Goal: Information Seeking & Learning: Learn about a topic

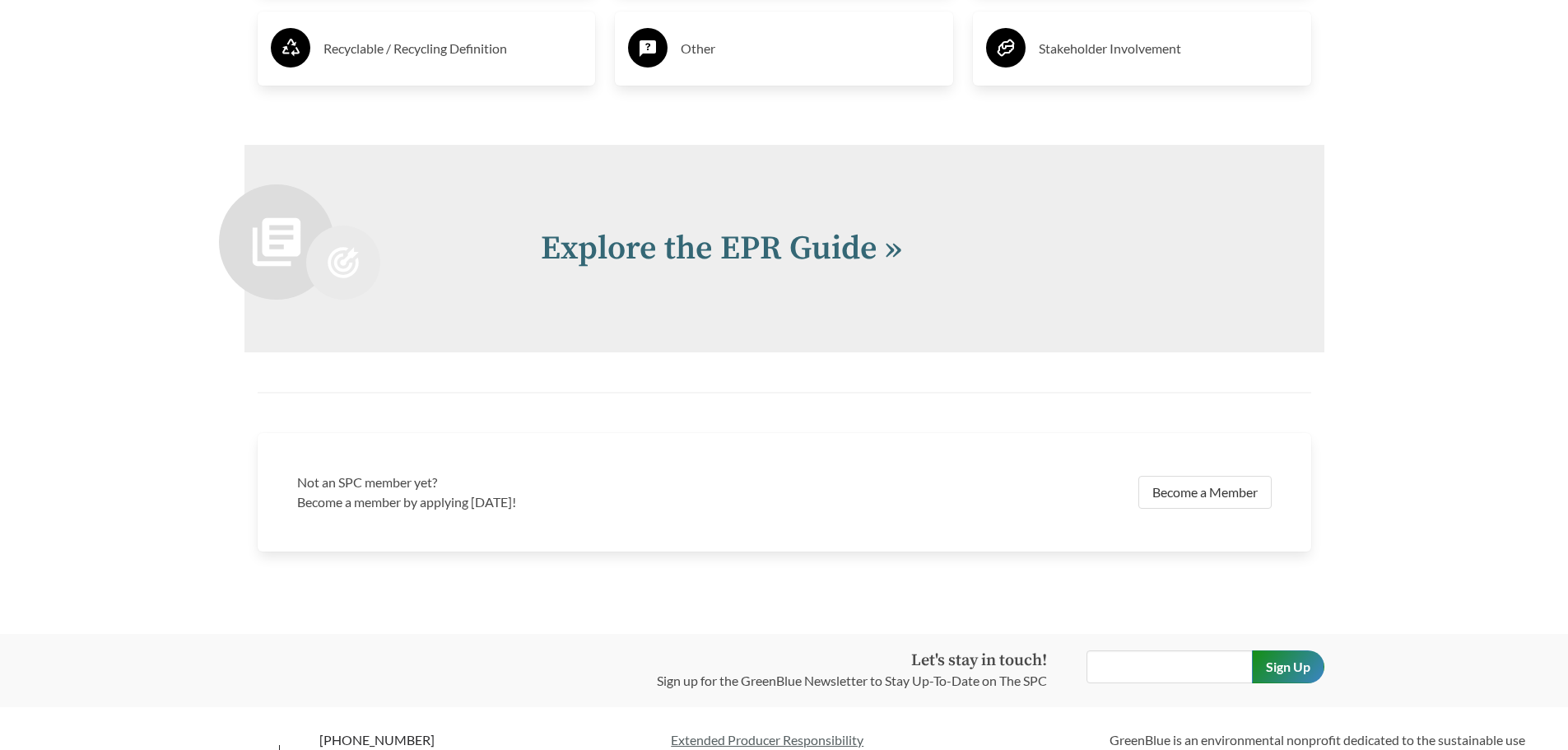
scroll to position [3634, 0]
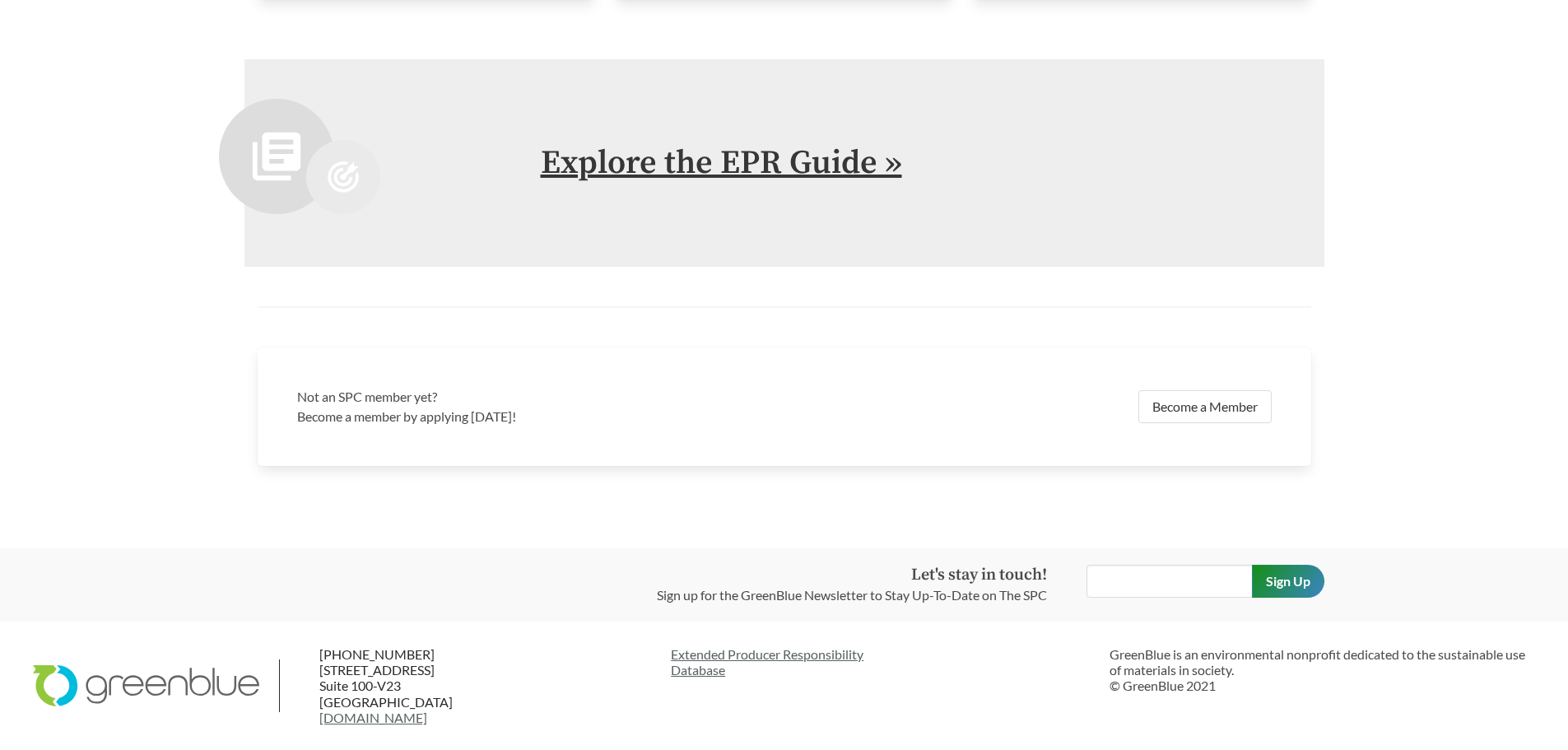
click at [823, 155] on link "Explore the EPR Guide »" at bounding box center [722, 162] width 362 height 41
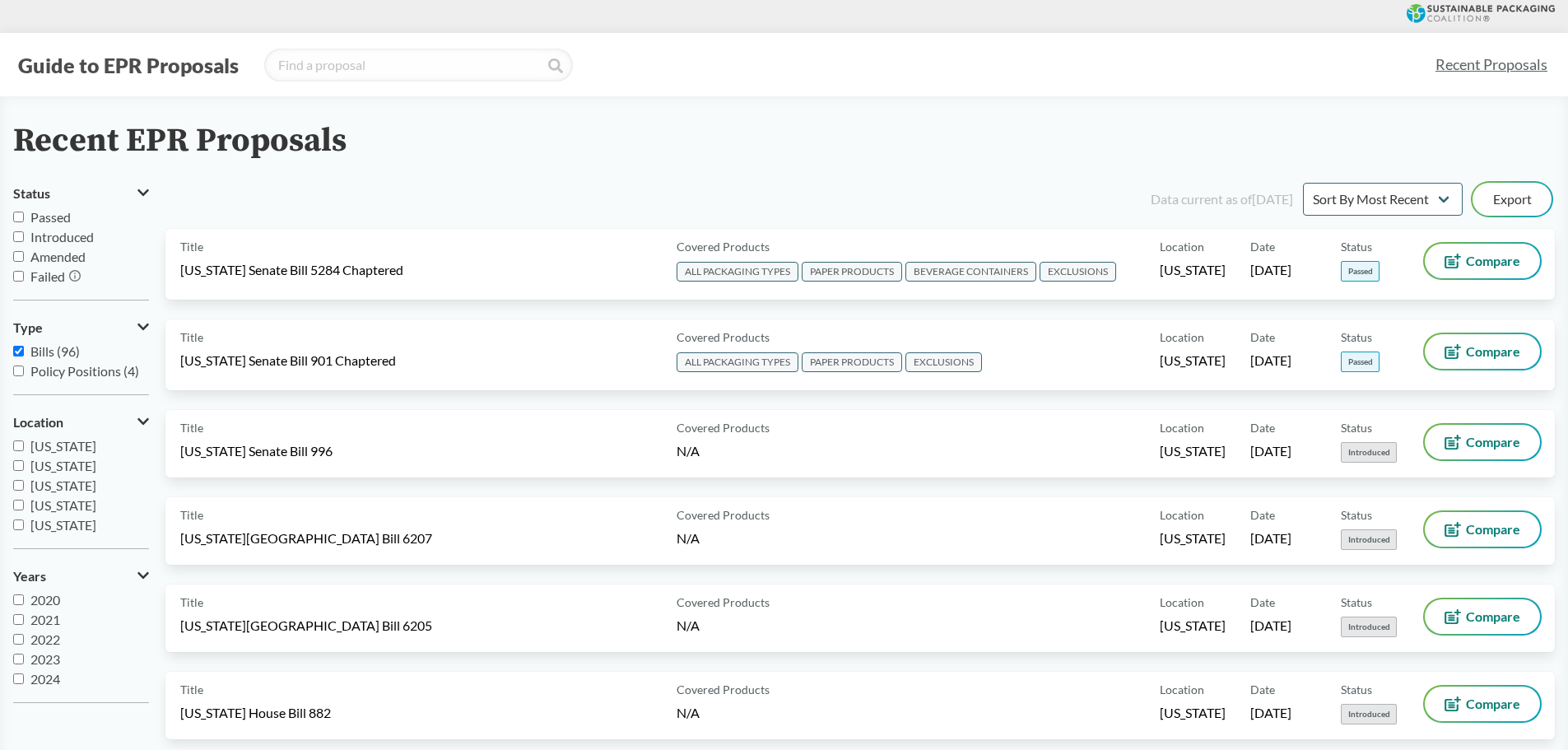
click at [20, 221] on input "Passed" at bounding box center [18, 217] width 11 height 11
checkbox input "true"
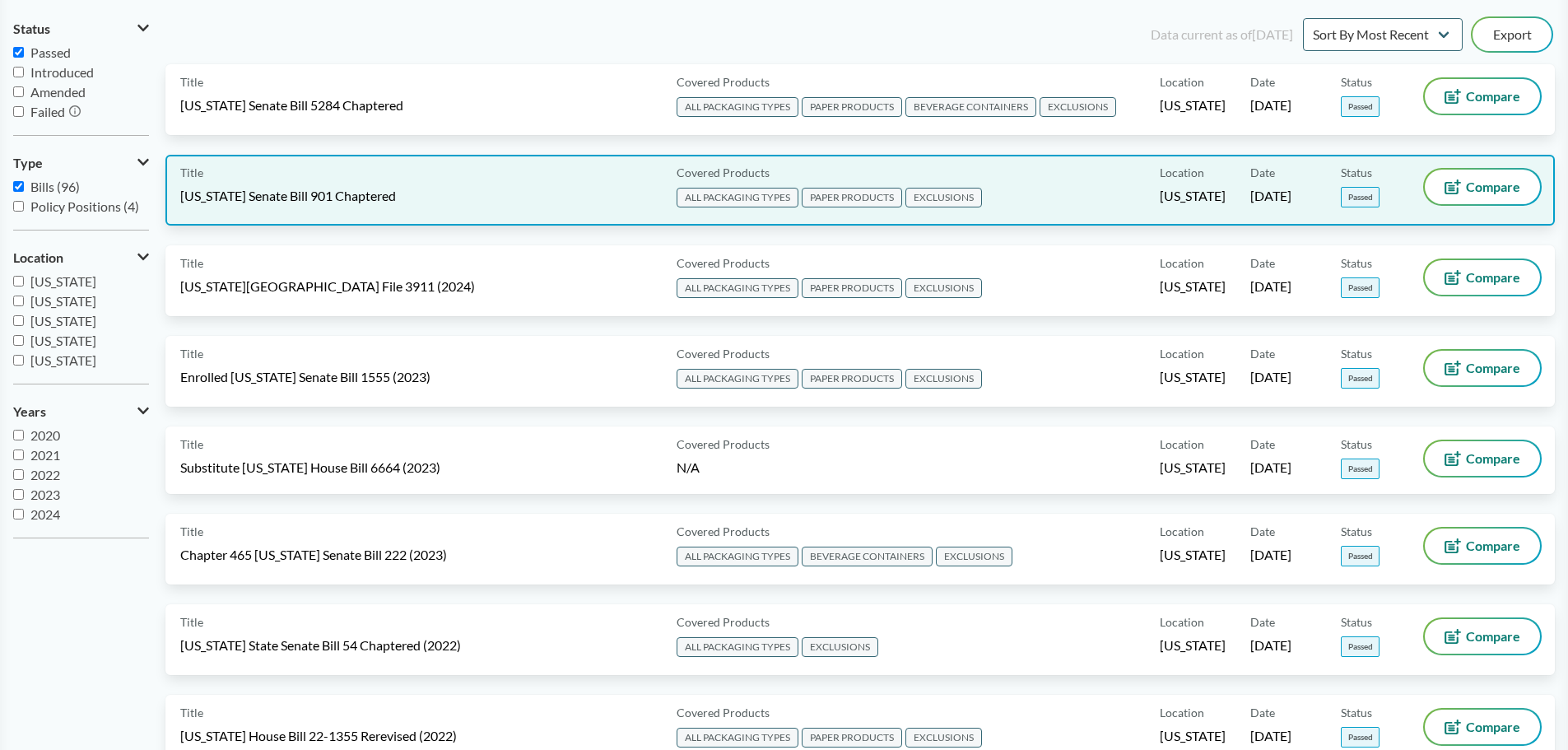
scroll to position [83, 0]
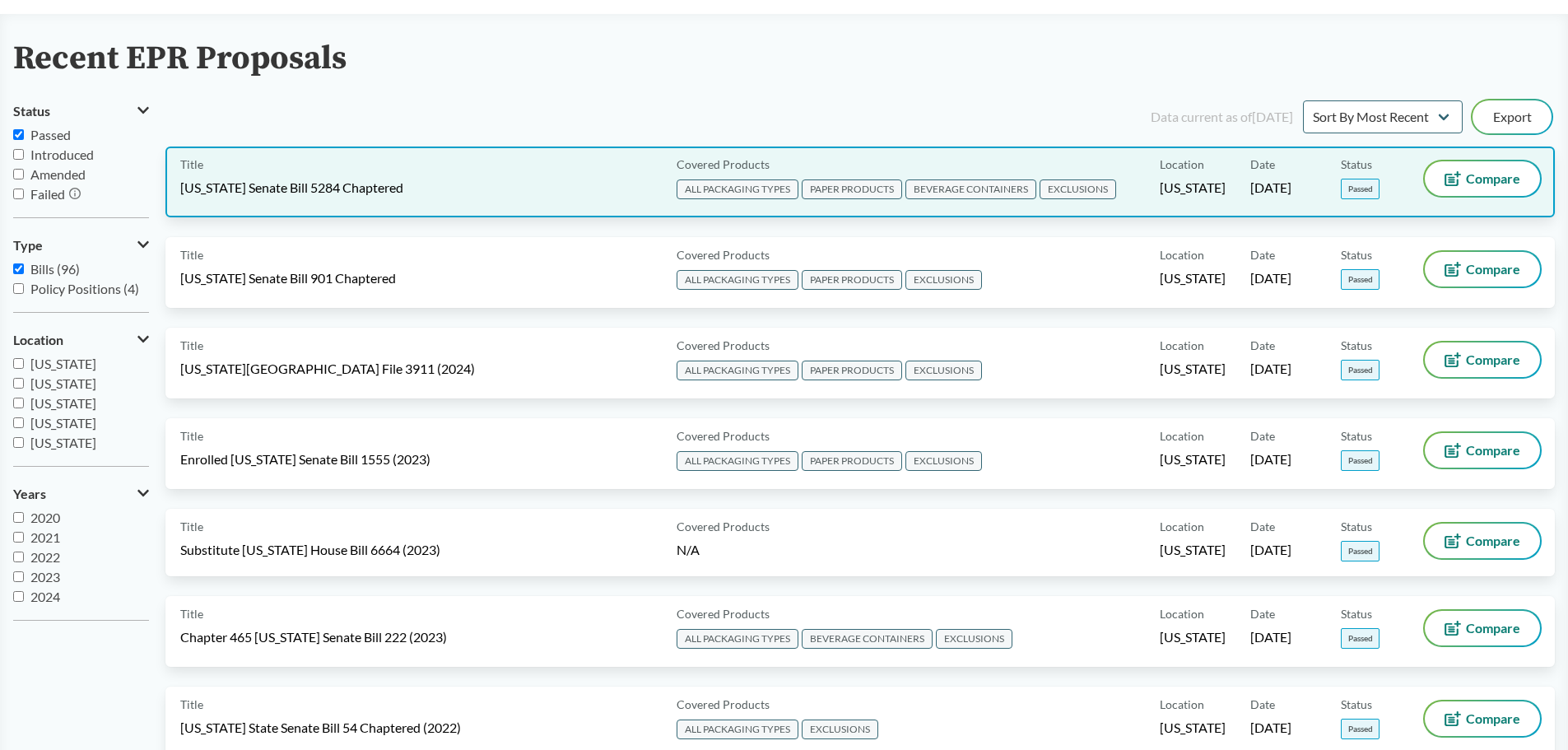
click at [635, 174] on div "Title [US_STATE] Senate Bill 5284 Chaptered" at bounding box center [425, 182] width 490 height 41
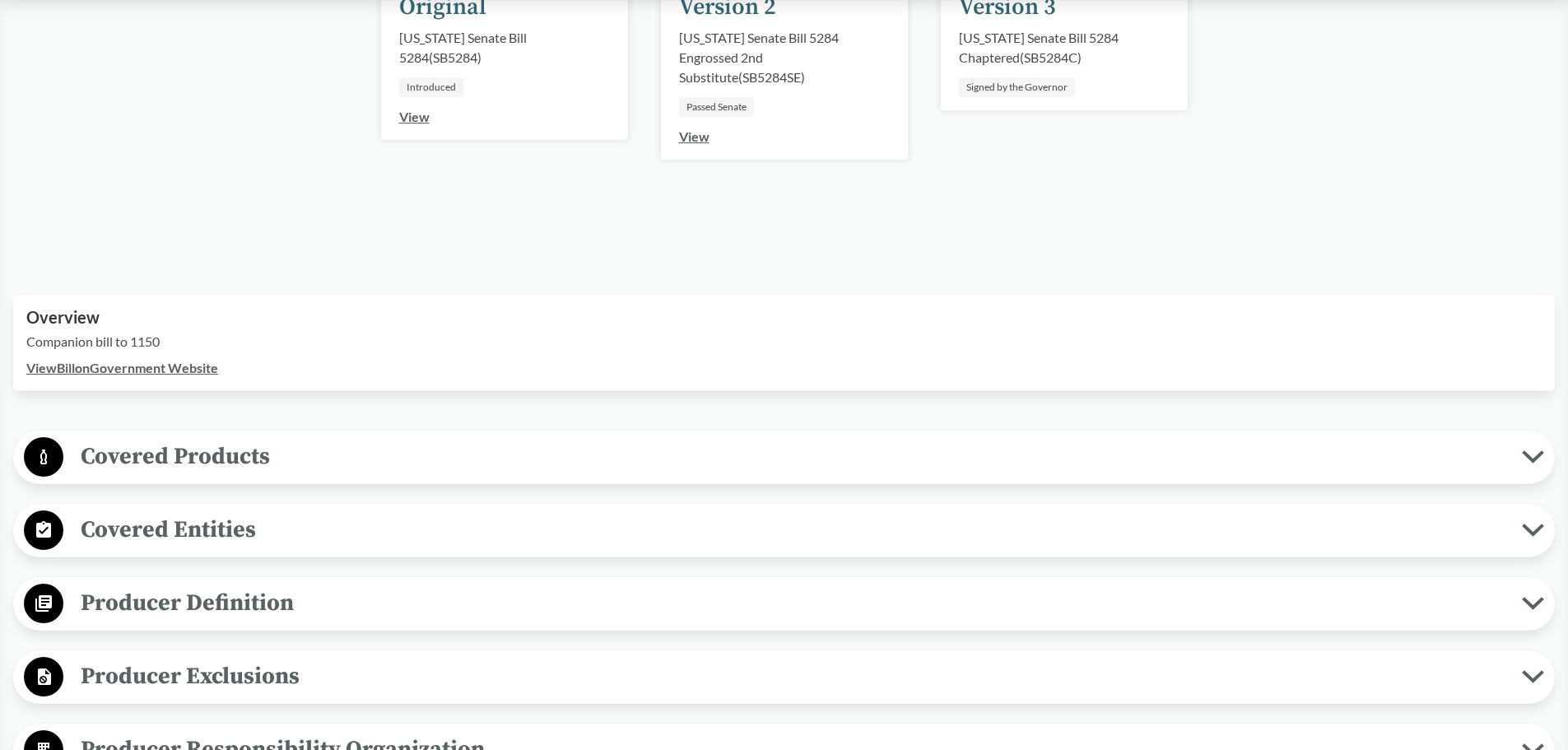
scroll to position [223, 0]
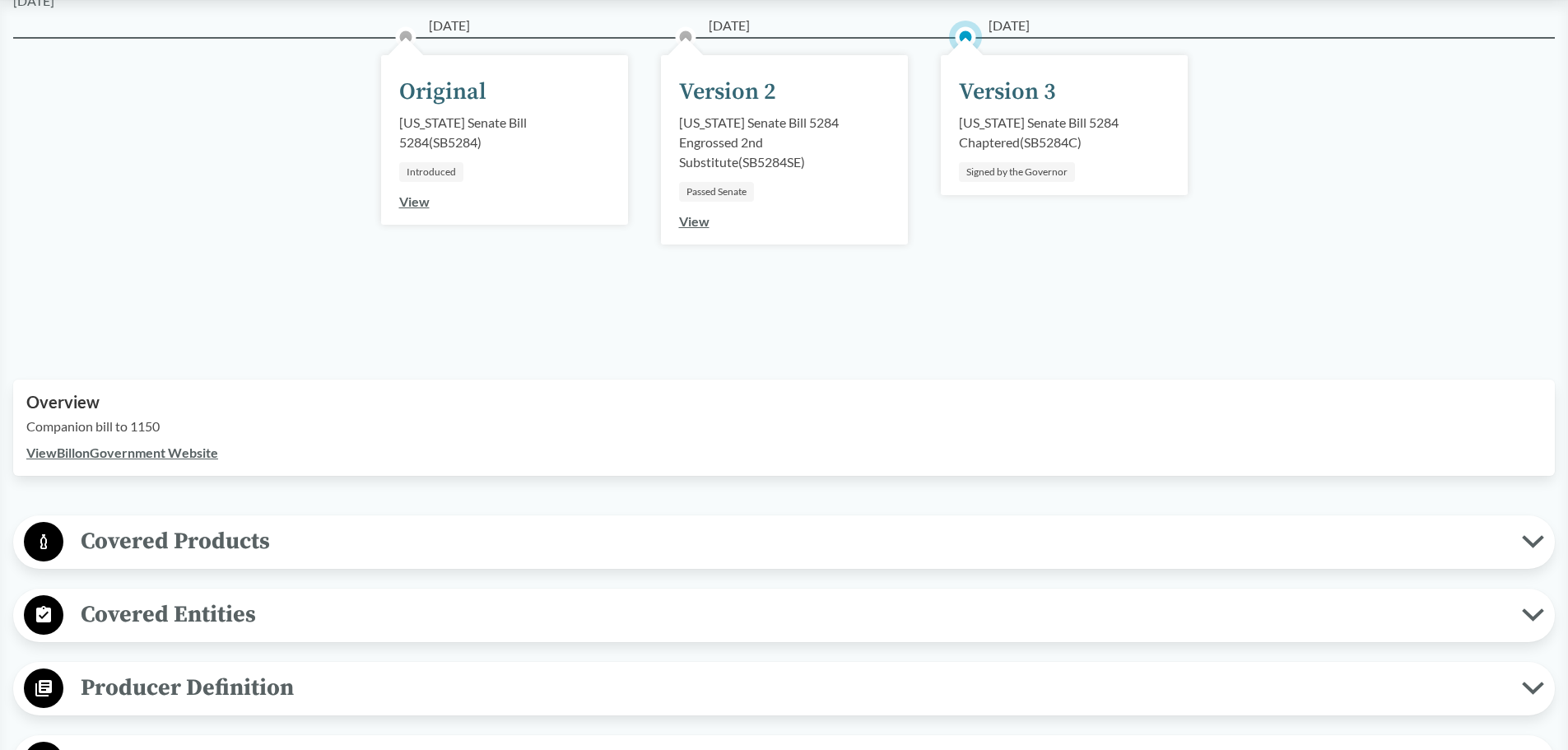
click at [321, 522] on button "Covered Products" at bounding box center [784, 542] width 1531 height 42
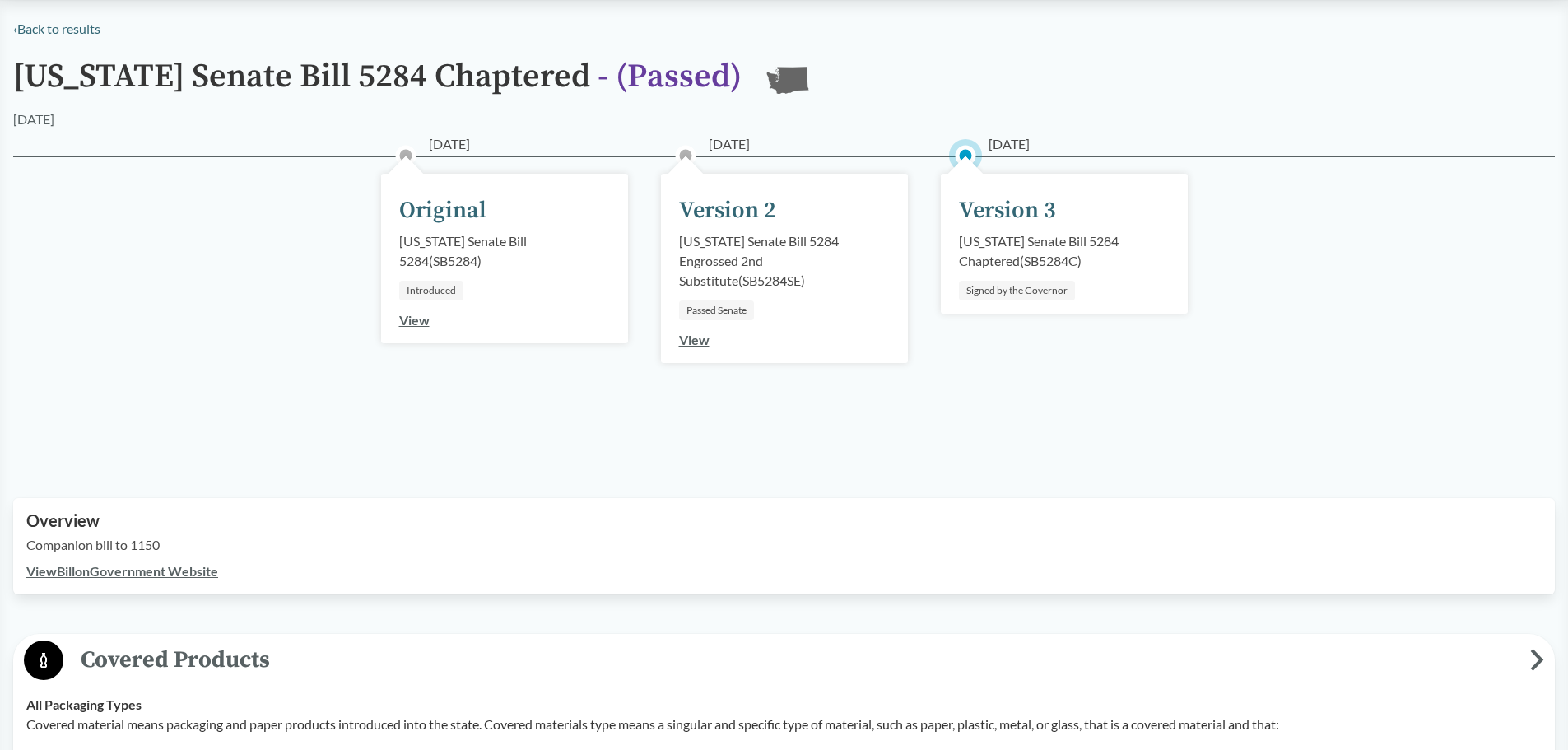
scroll to position [57, 0]
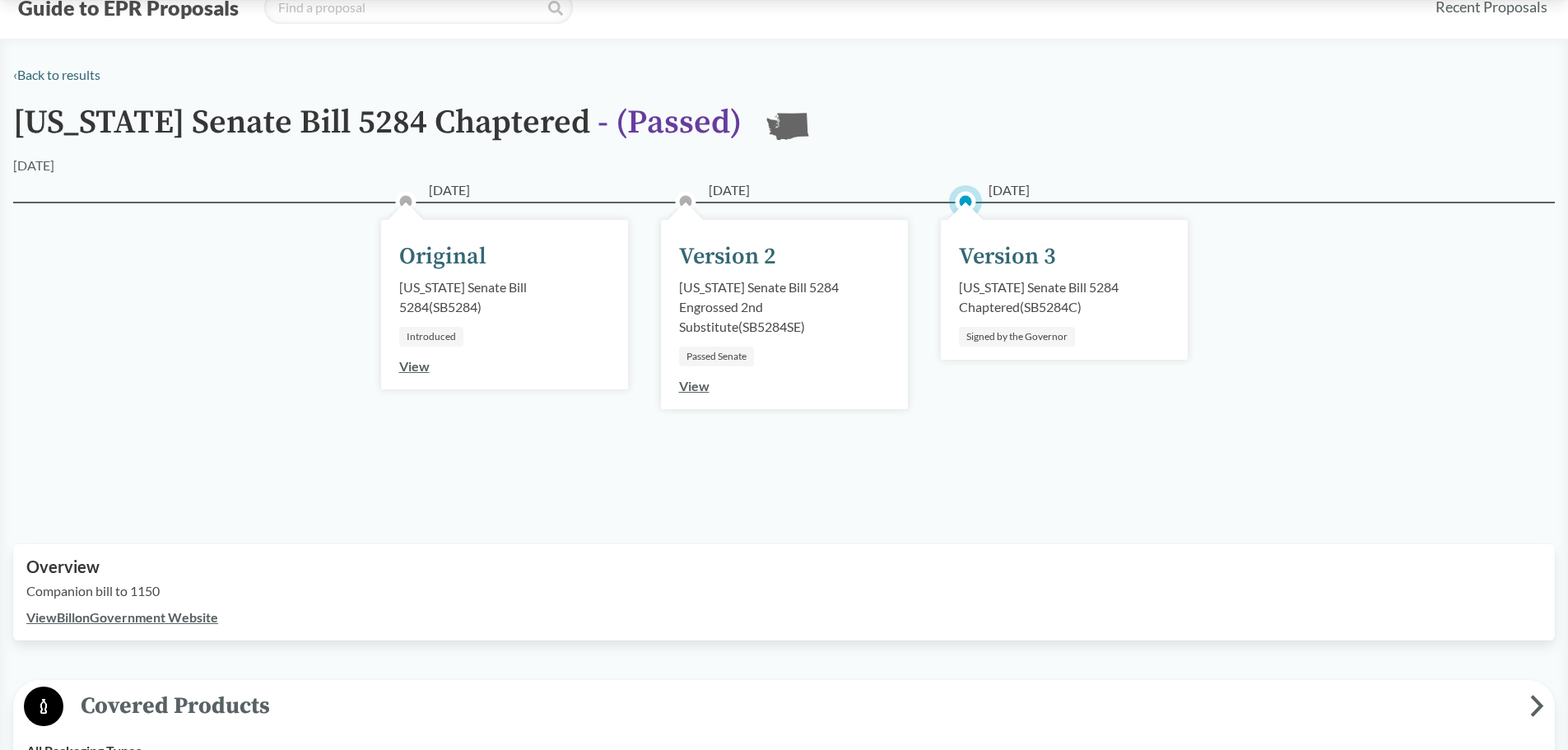
click at [319, 696] on span "Covered Products" at bounding box center [797, 706] width 1467 height 37
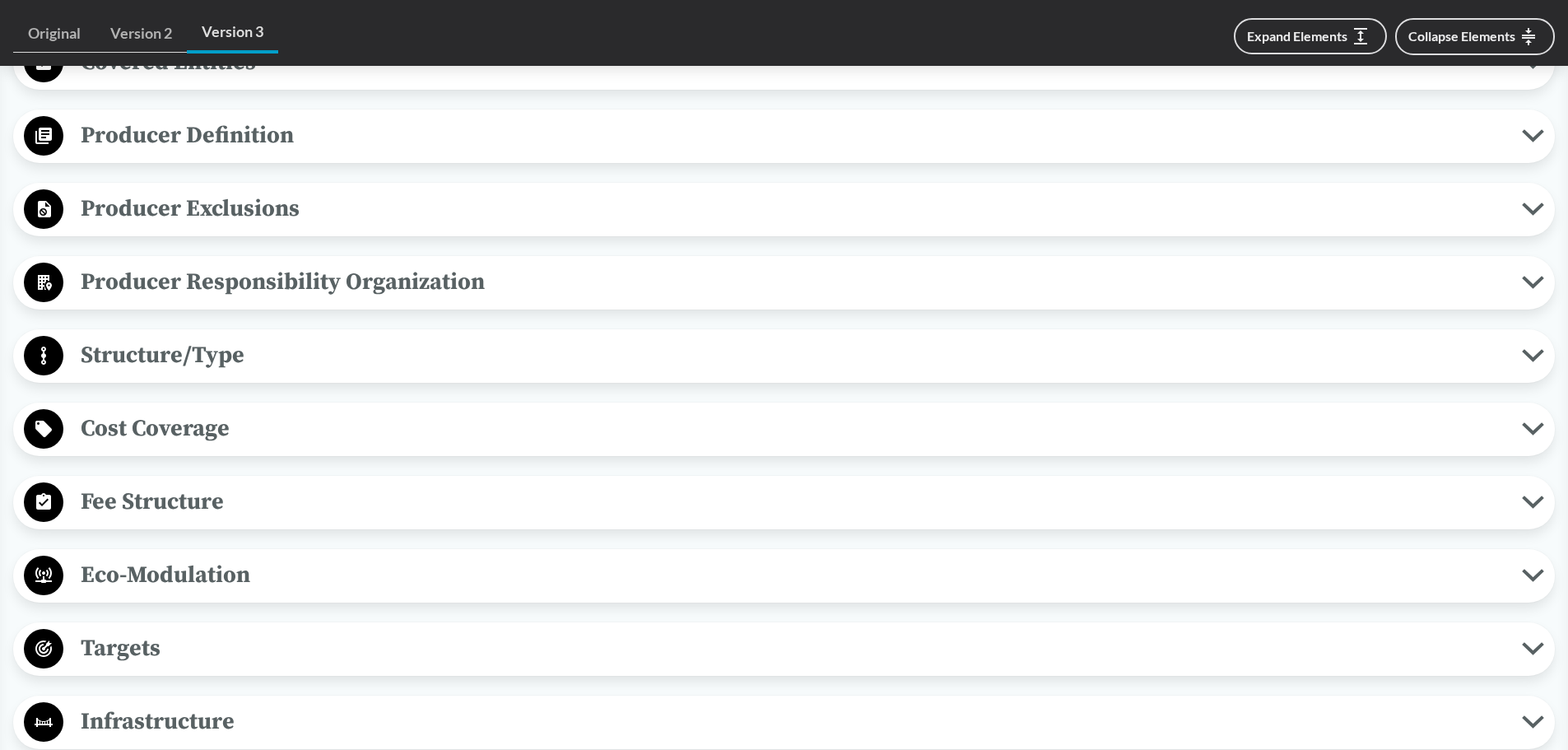
scroll to position [799, 0]
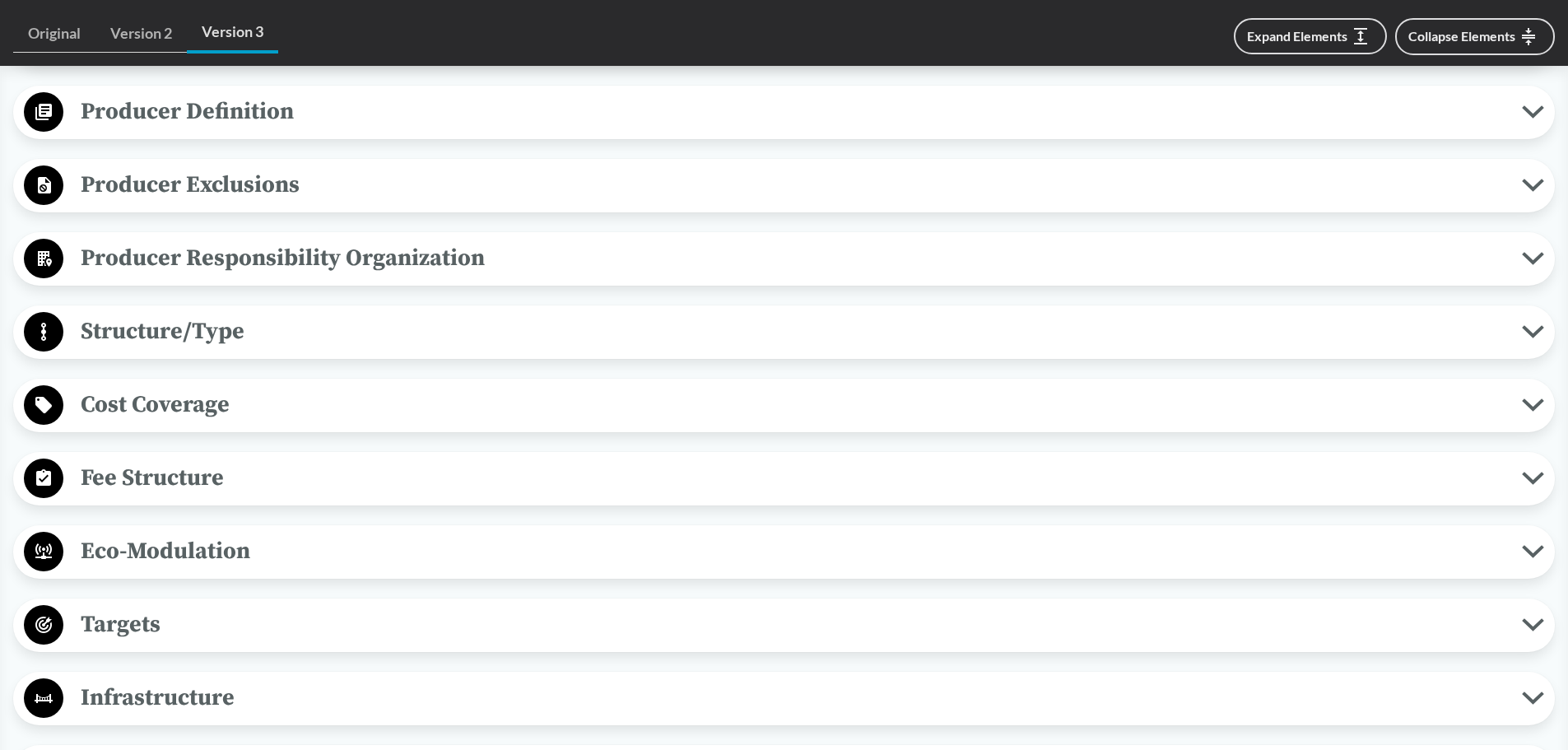
click at [350, 397] on span "Cost Coverage" at bounding box center [793, 405] width 1459 height 37
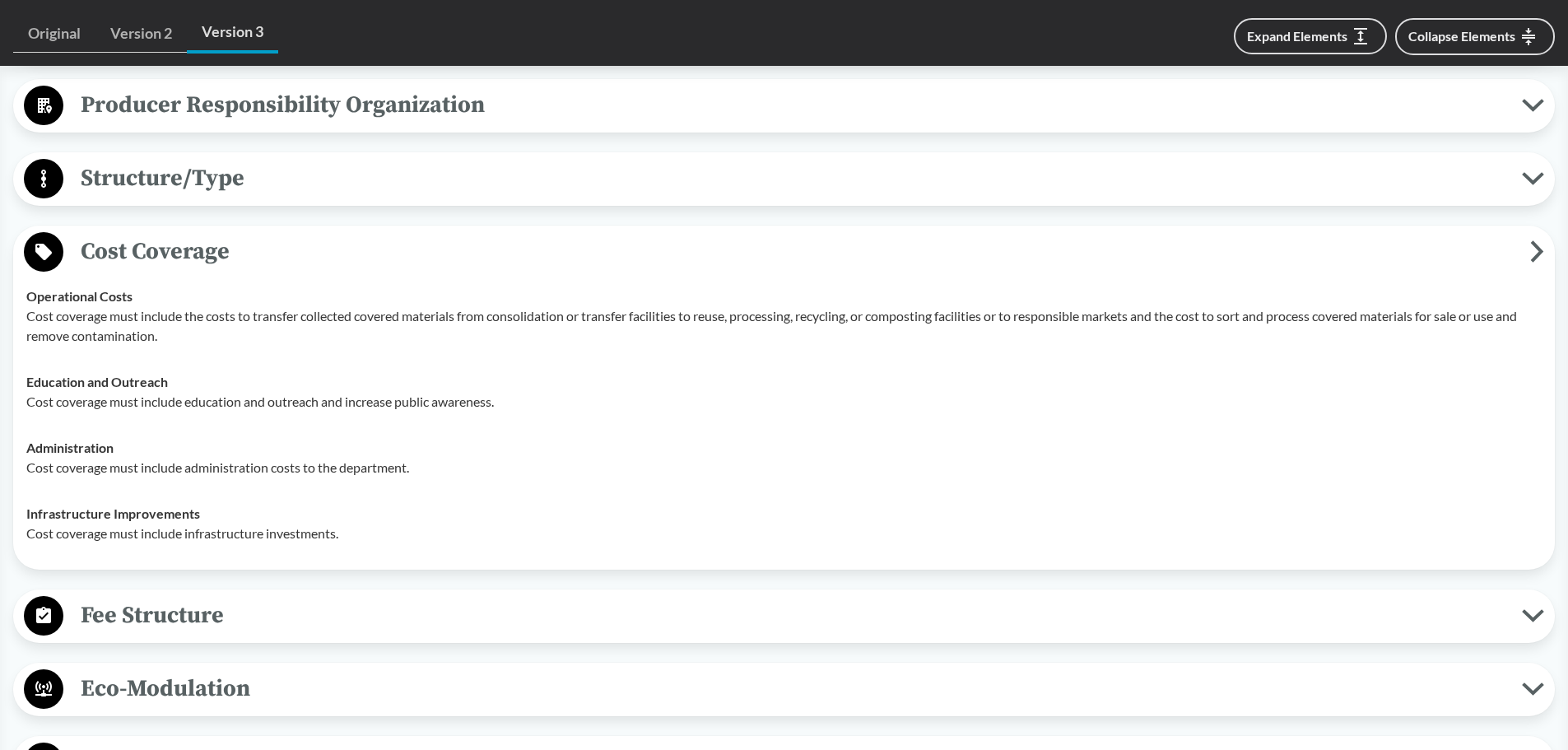
scroll to position [963, 0]
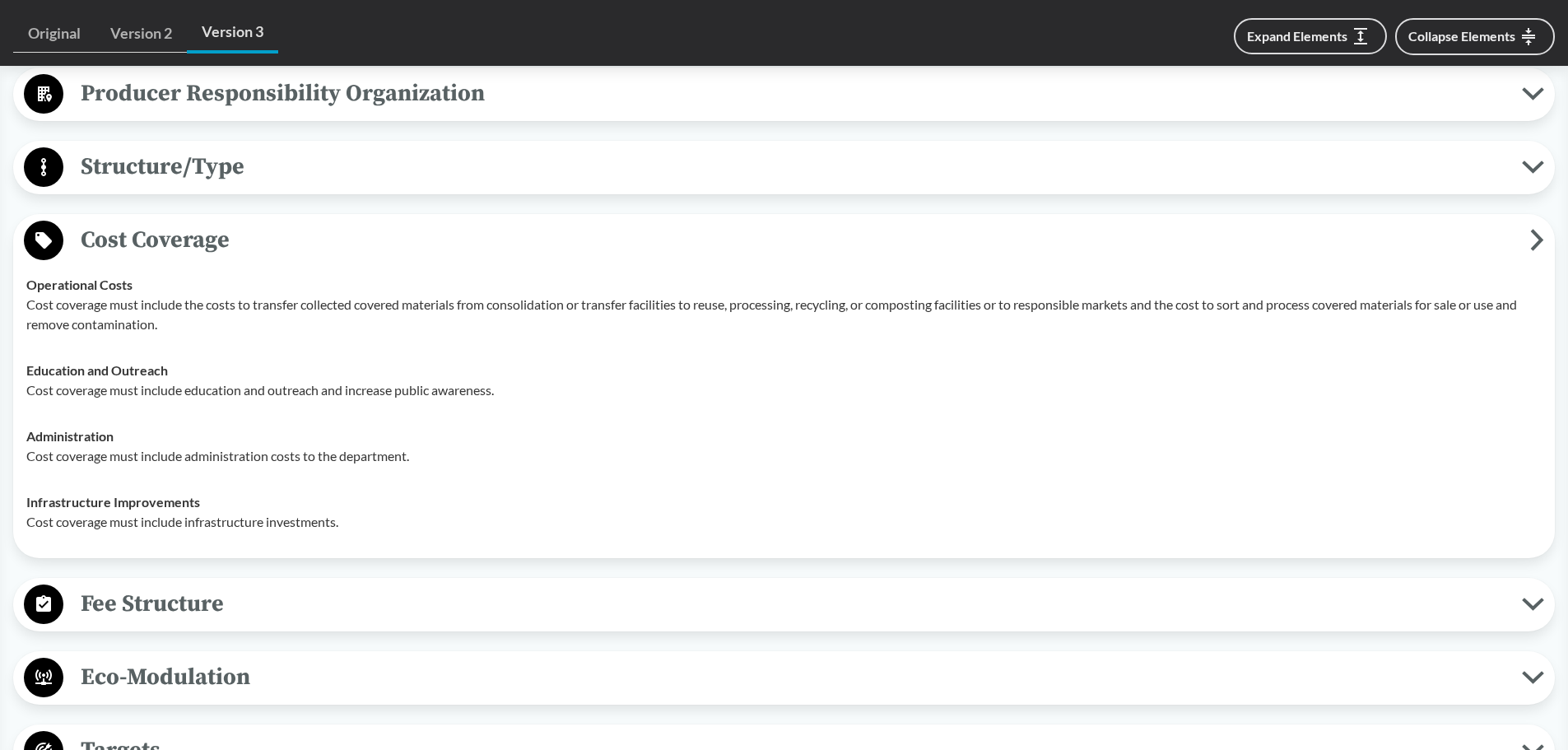
click at [289, 258] on span "Cost Coverage" at bounding box center [797, 240] width 1467 height 37
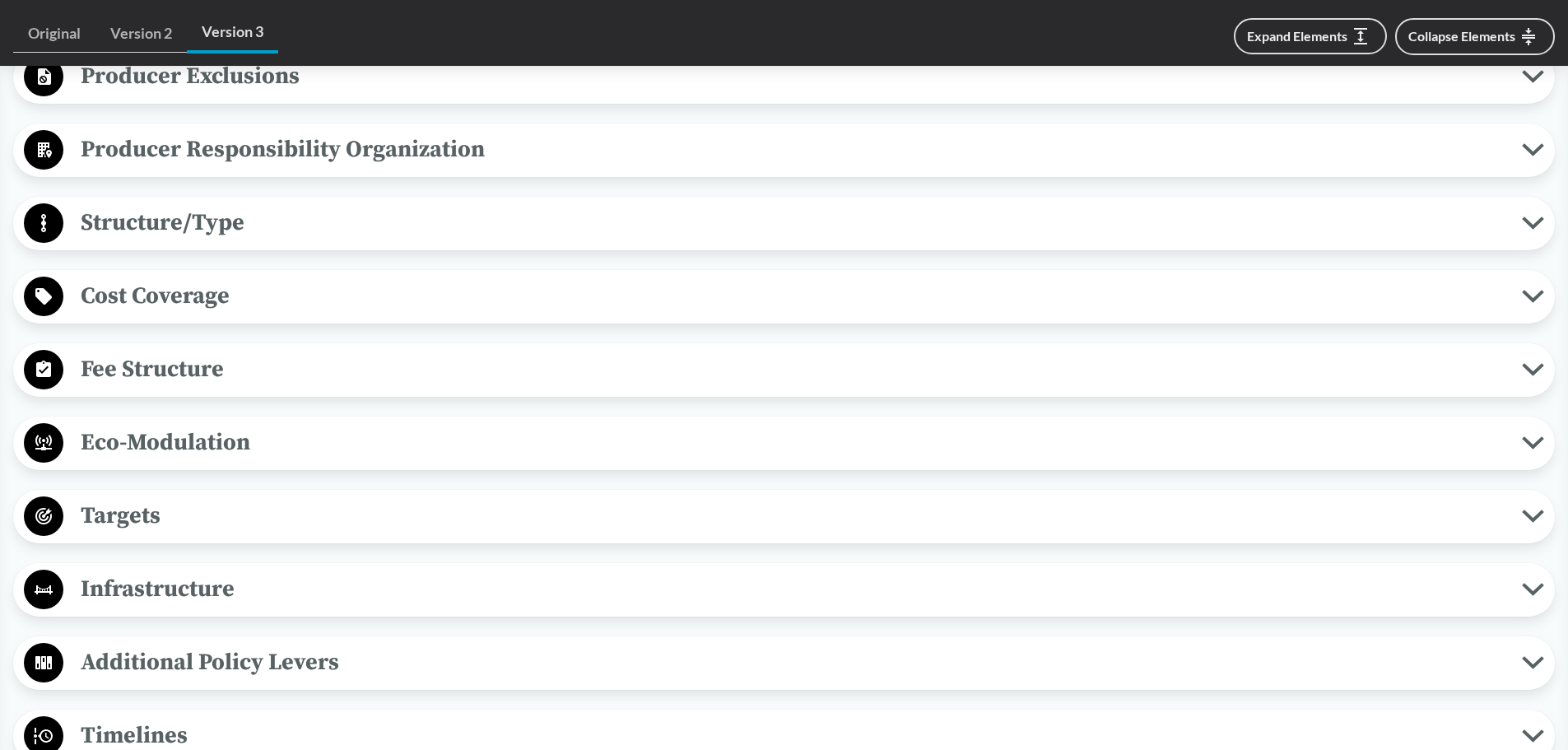
scroll to position [881, 0]
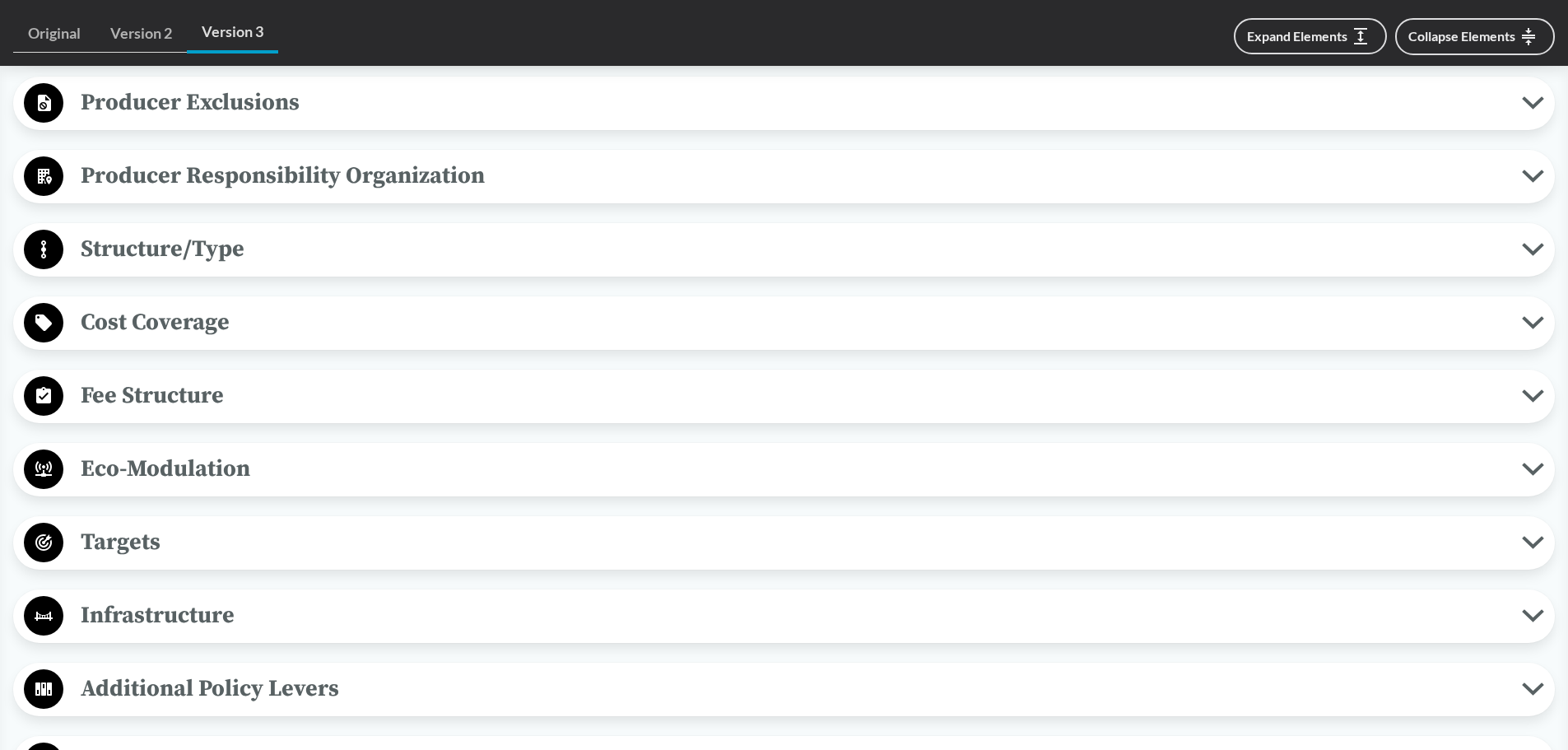
click at [453, 179] on span "Producer Responsibility Organization" at bounding box center [793, 176] width 1459 height 37
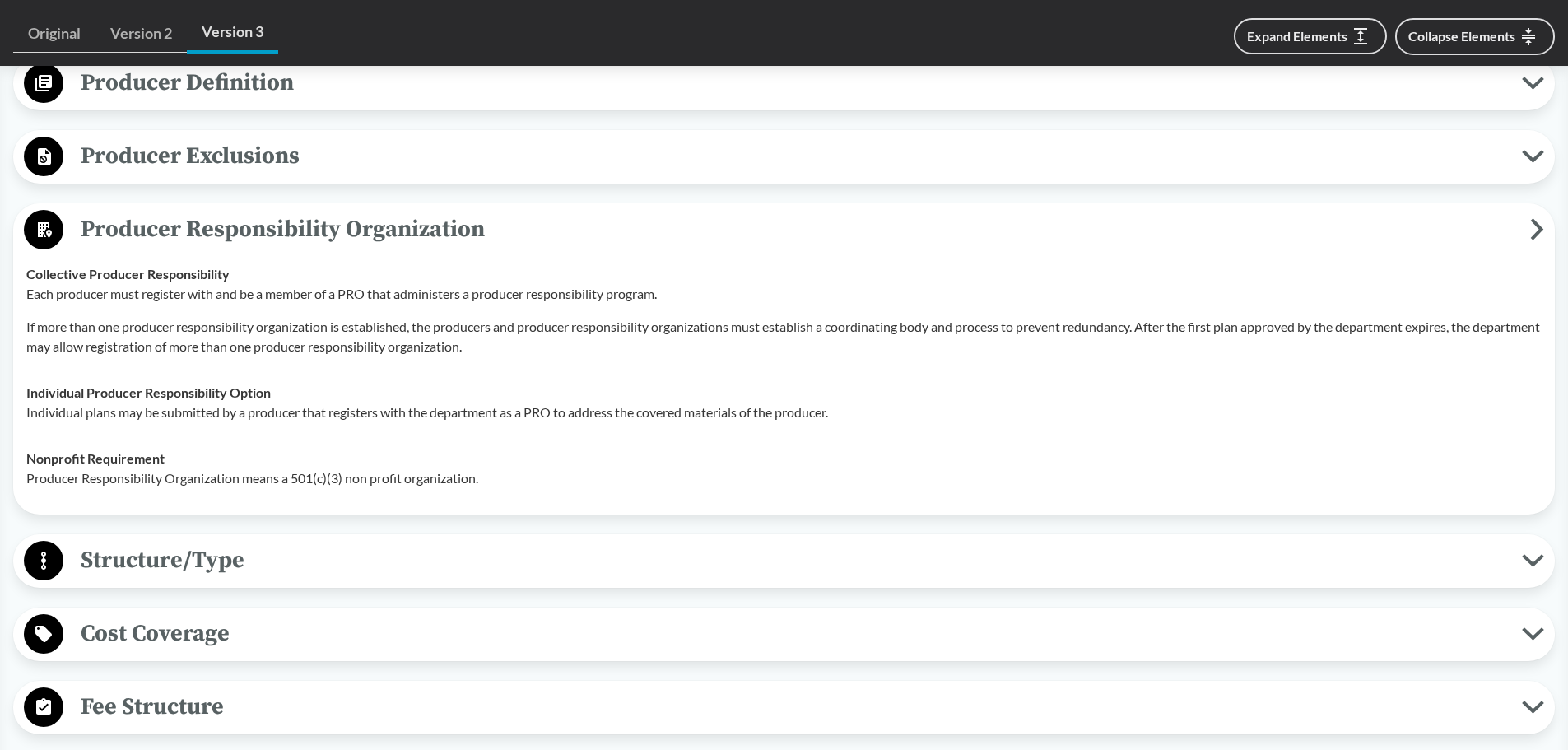
scroll to position [799, 0]
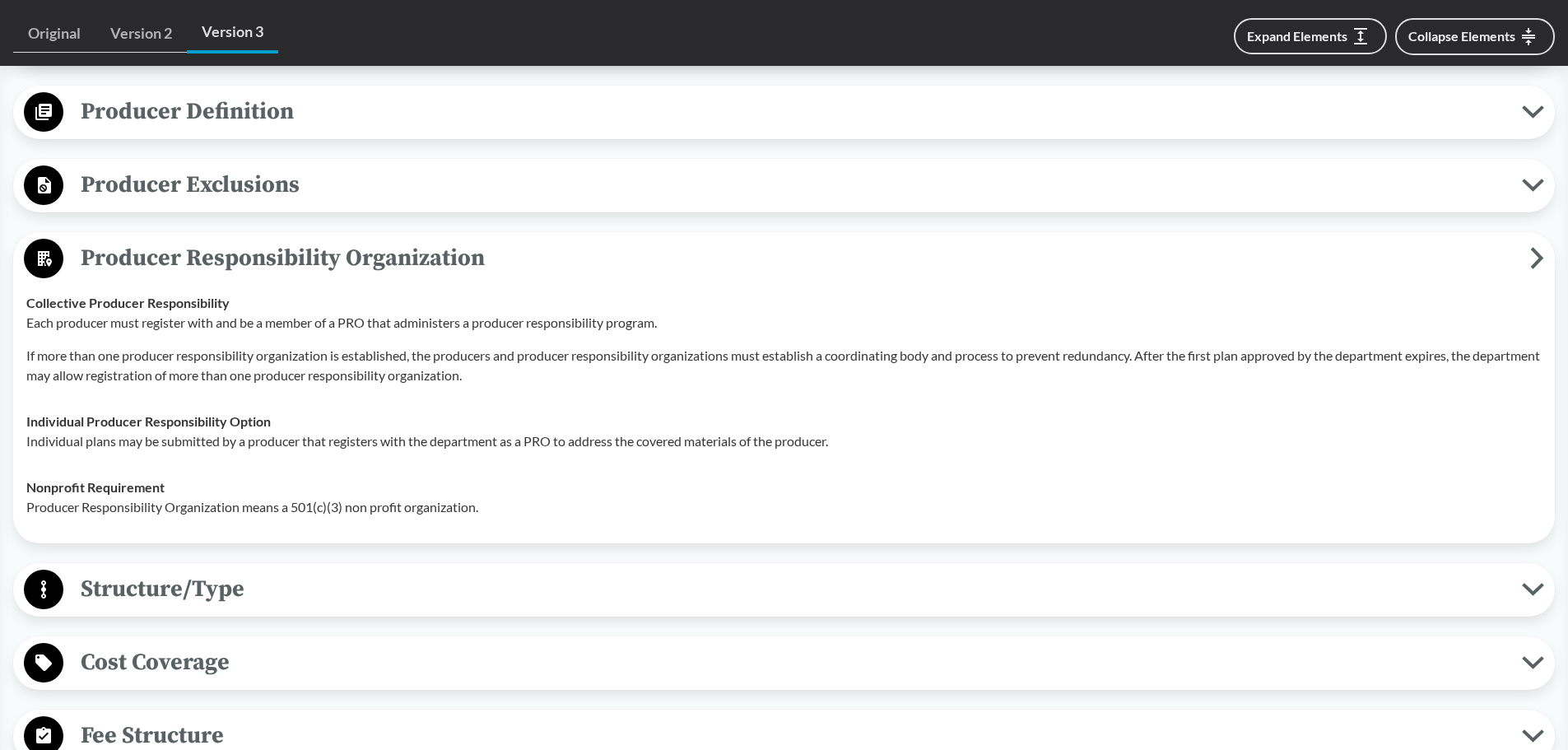
click at [510, 266] on span "Producer Responsibility Organization" at bounding box center [797, 258] width 1467 height 37
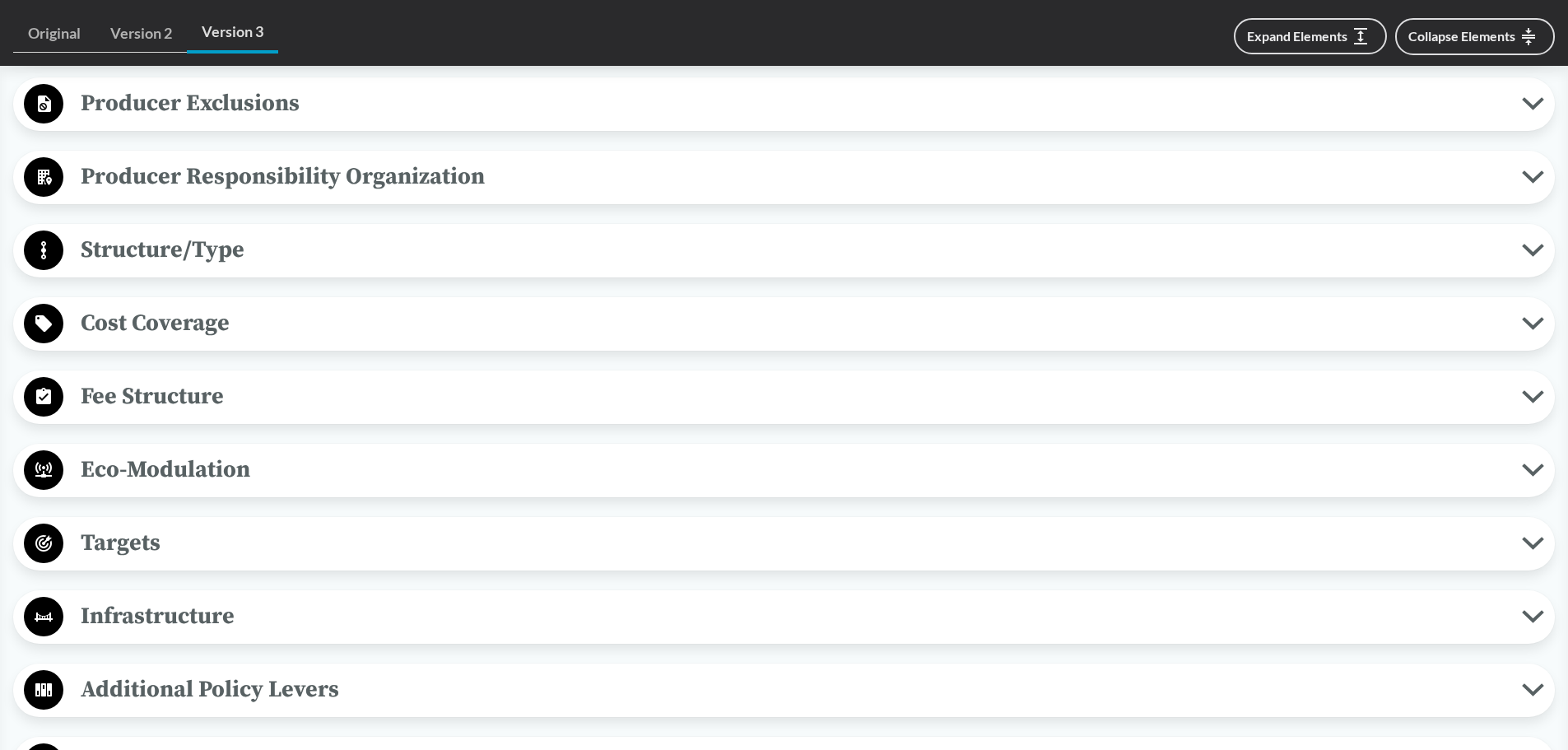
scroll to position [881, 0]
click at [253, 517] on div "Targets Targets Set in Legislation The department must establish statewide requ…" at bounding box center [784, 543] width 1542 height 54
click at [243, 536] on span "Targets" at bounding box center [793, 542] width 1459 height 37
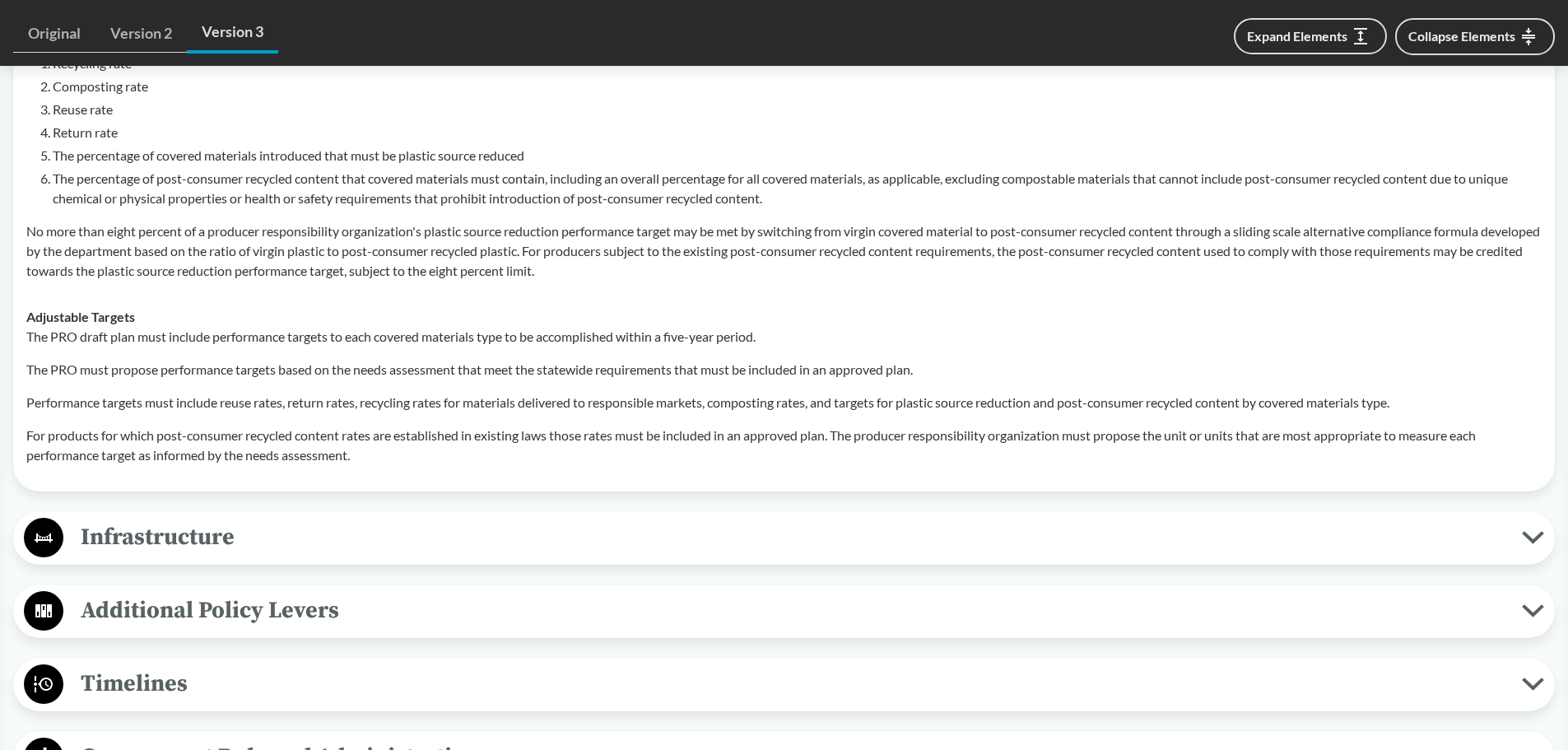
scroll to position [1210, 0]
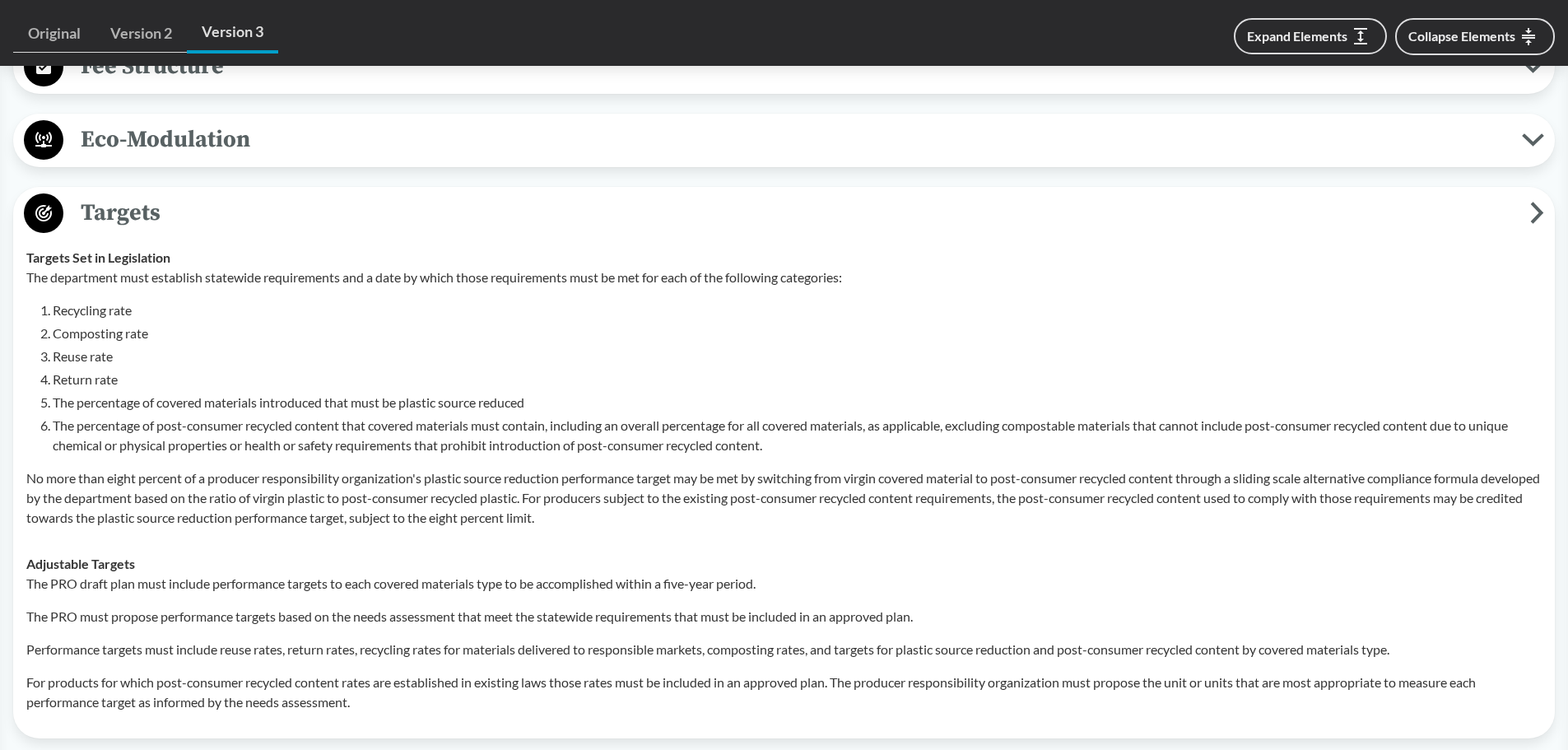
click at [233, 206] on span "Targets" at bounding box center [797, 213] width 1467 height 37
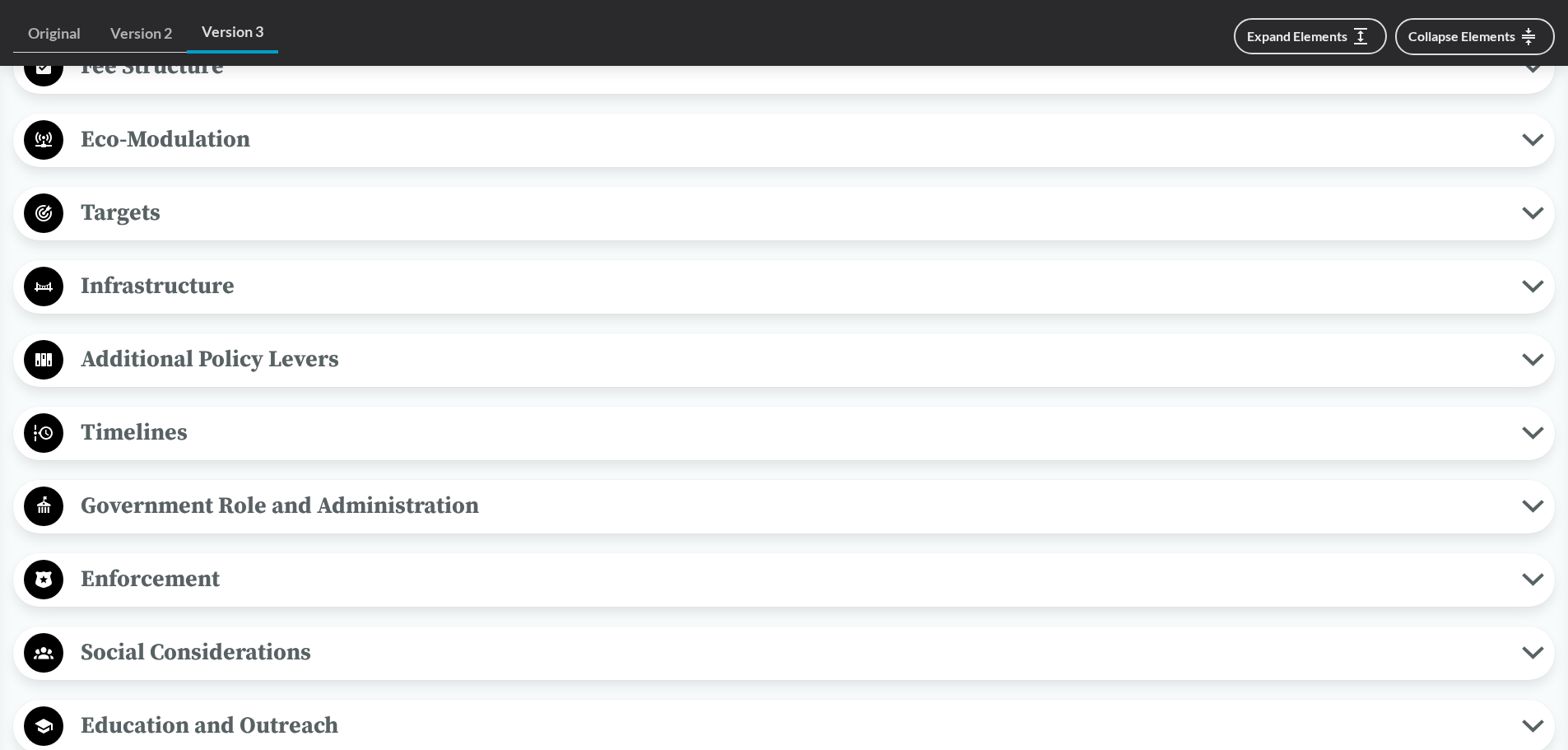
click at [217, 445] on span "Timelines" at bounding box center [793, 433] width 1459 height 37
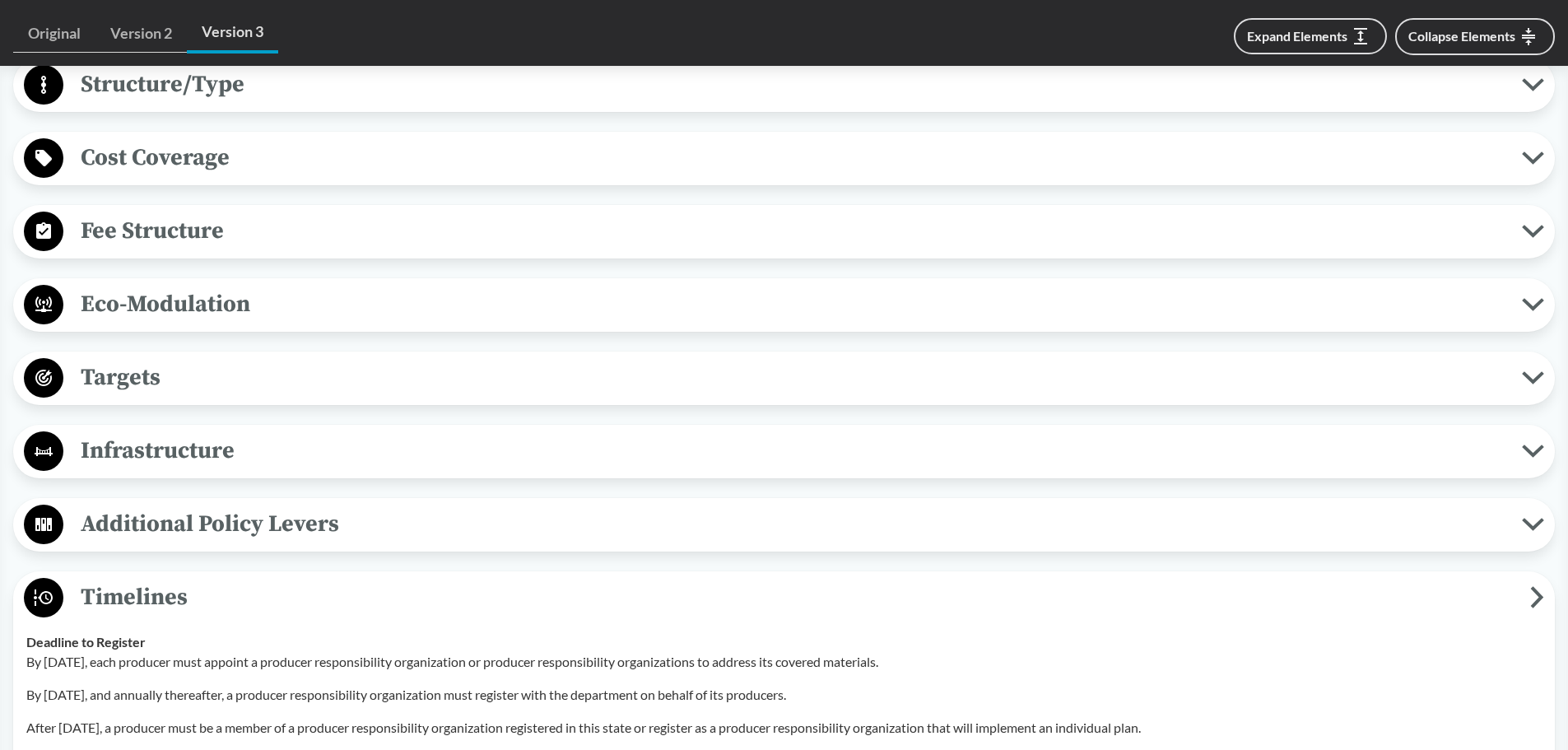
scroll to position [1375, 0]
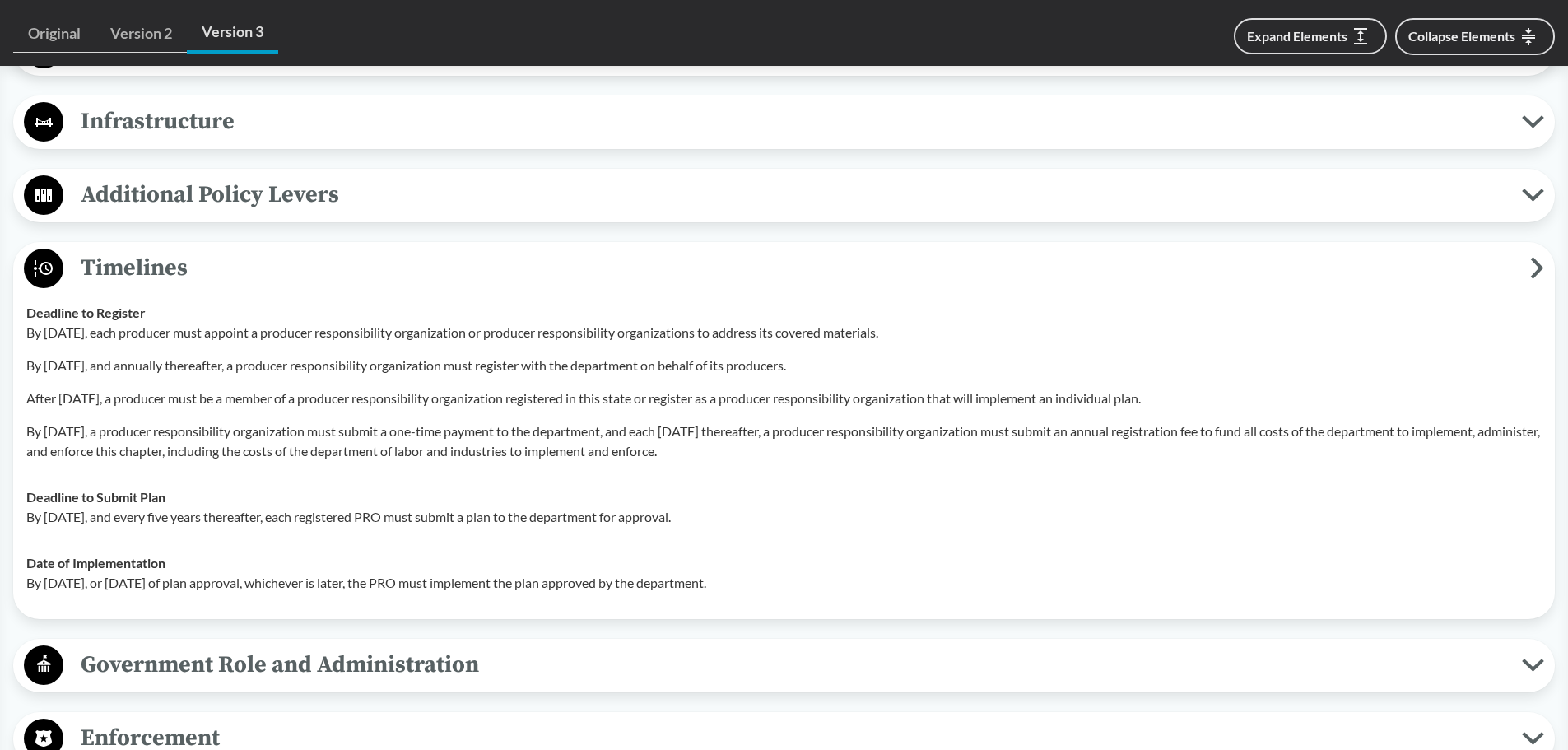
click at [250, 281] on span "Timelines" at bounding box center [797, 268] width 1467 height 37
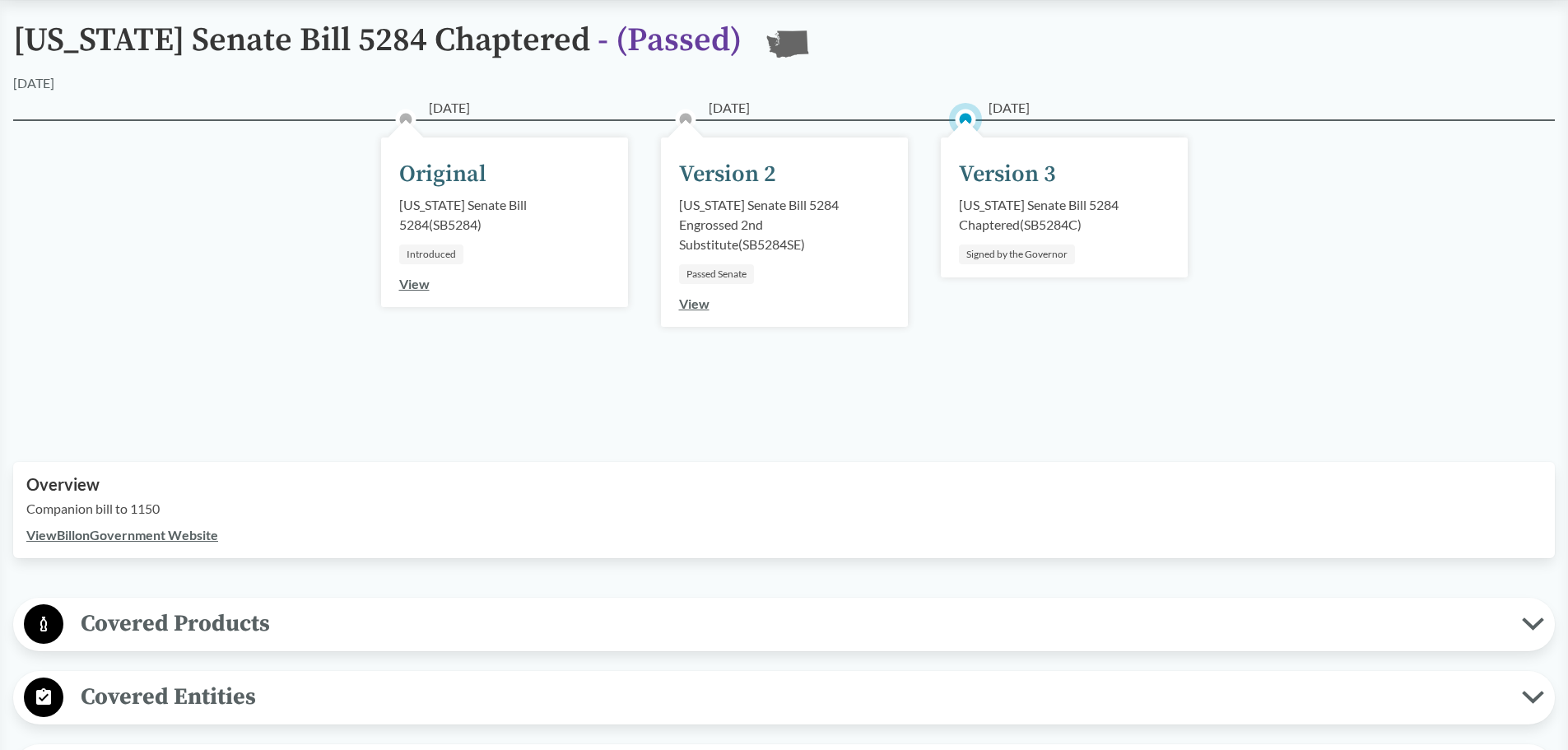
scroll to position [0, 0]
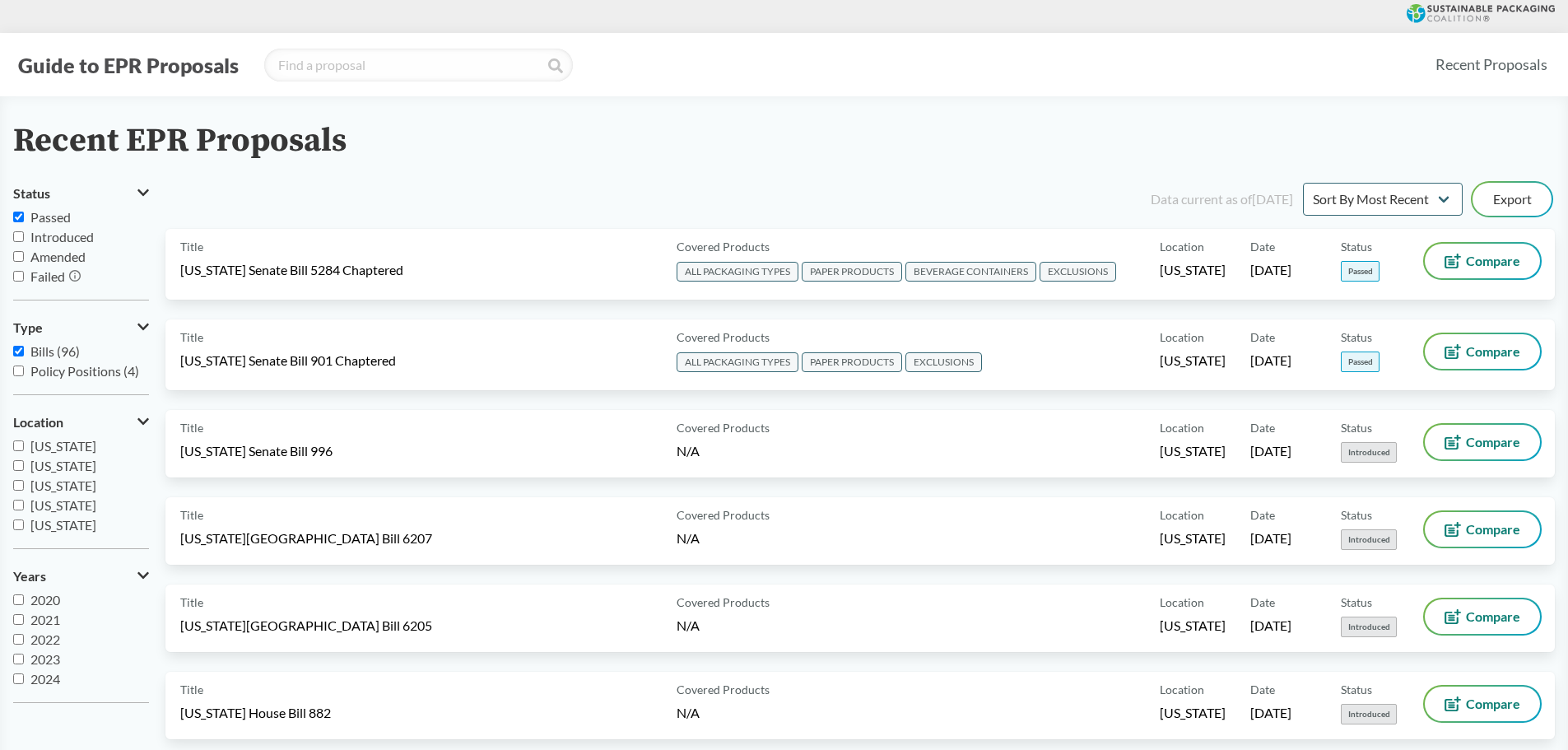
click at [20, 217] on input "Passed" at bounding box center [18, 217] width 11 height 11
checkbox input "true"
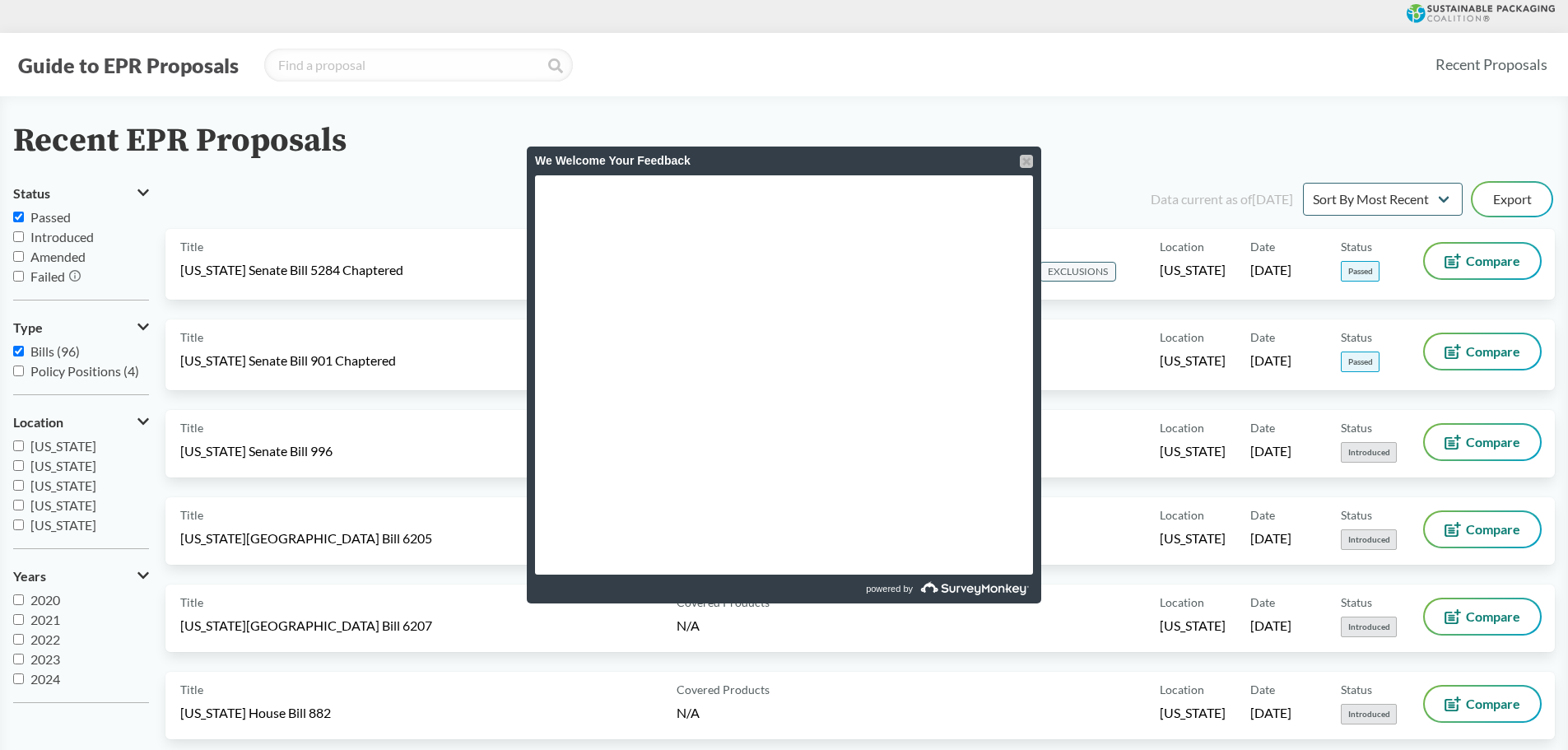
click at [1023, 161] on div at bounding box center [1027, 161] width 14 height 14
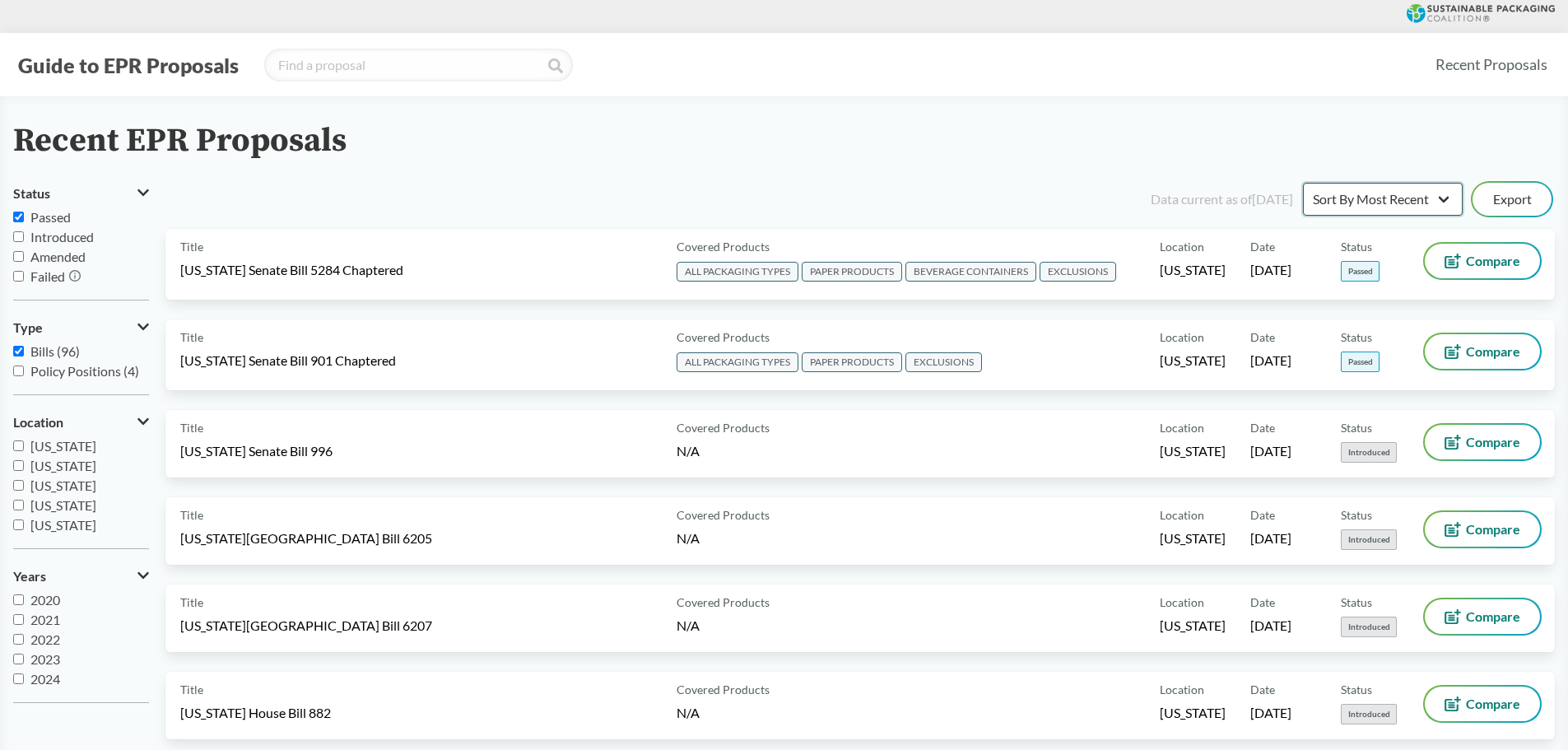
click at [1443, 200] on select "Sort By Most Recent Sort By Status" at bounding box center [1383, 199] width 160 height 33
select select "Sort By Status"
click at [1303, 183] on select "Sort By Most Recent Sort By Status" at bounding box center [1383, 199] width 160 height 33
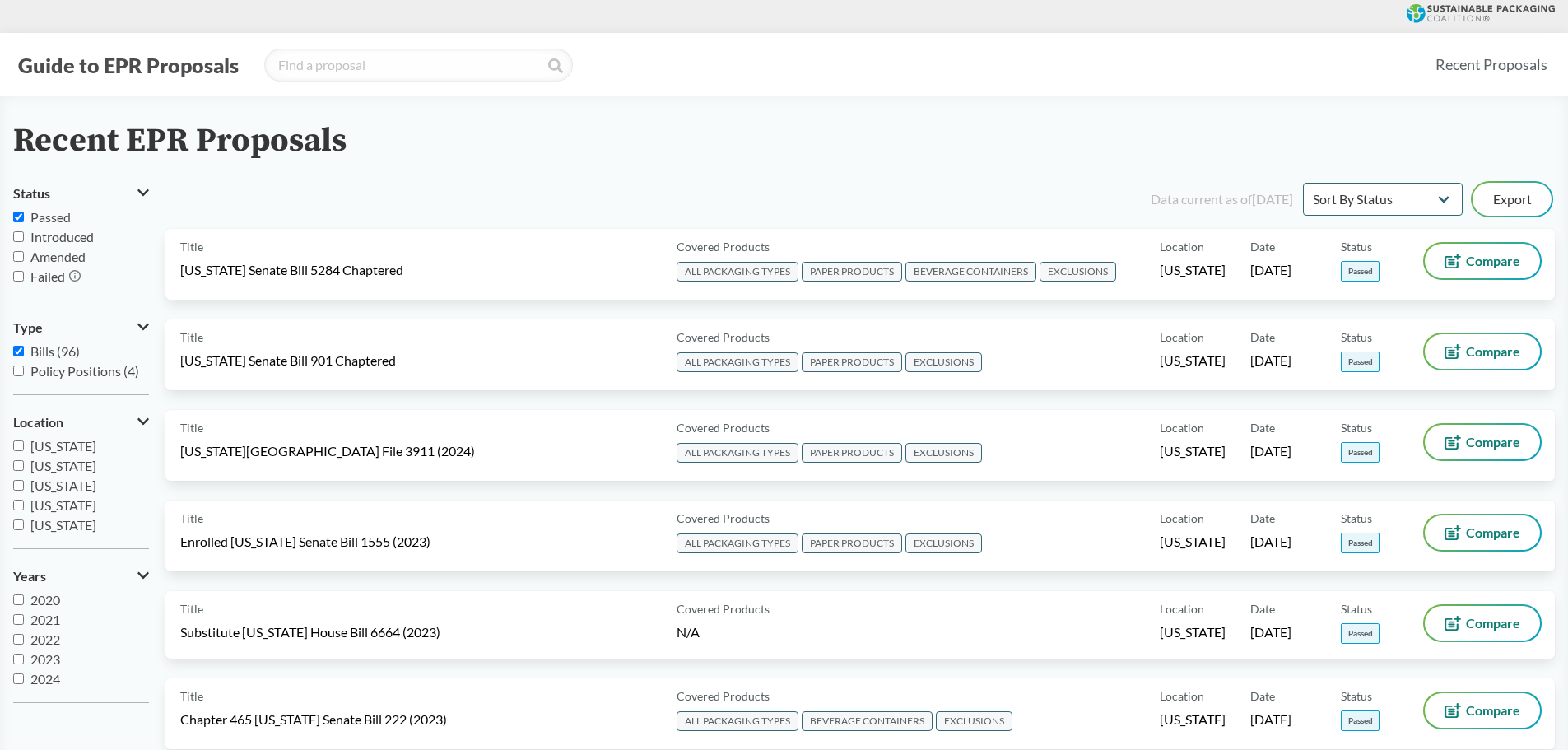
click at [21, 217] on input "Passed" at bounding box center [18, 217] width 11 height 11
checkbox input "false"
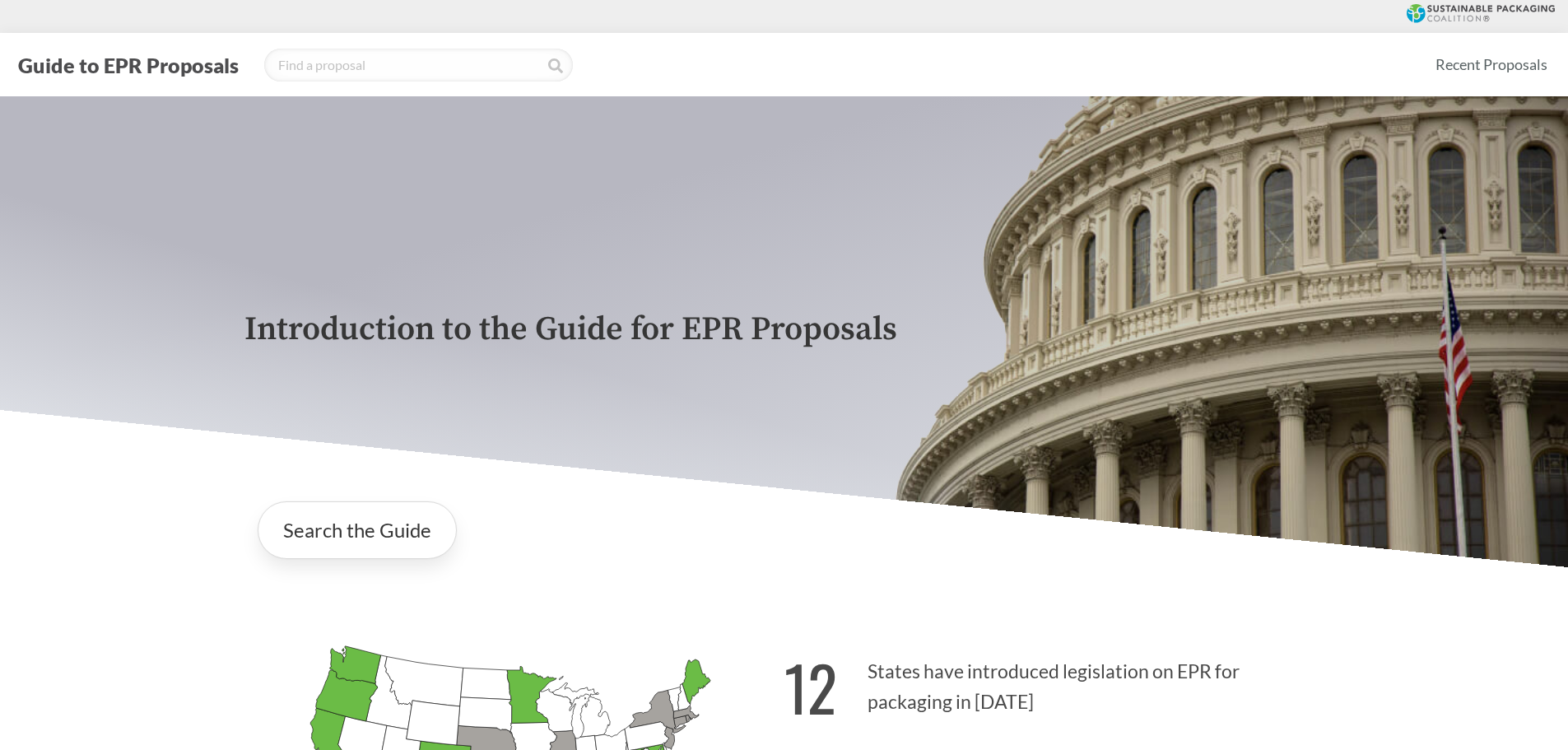
scroll to position [411, 0]
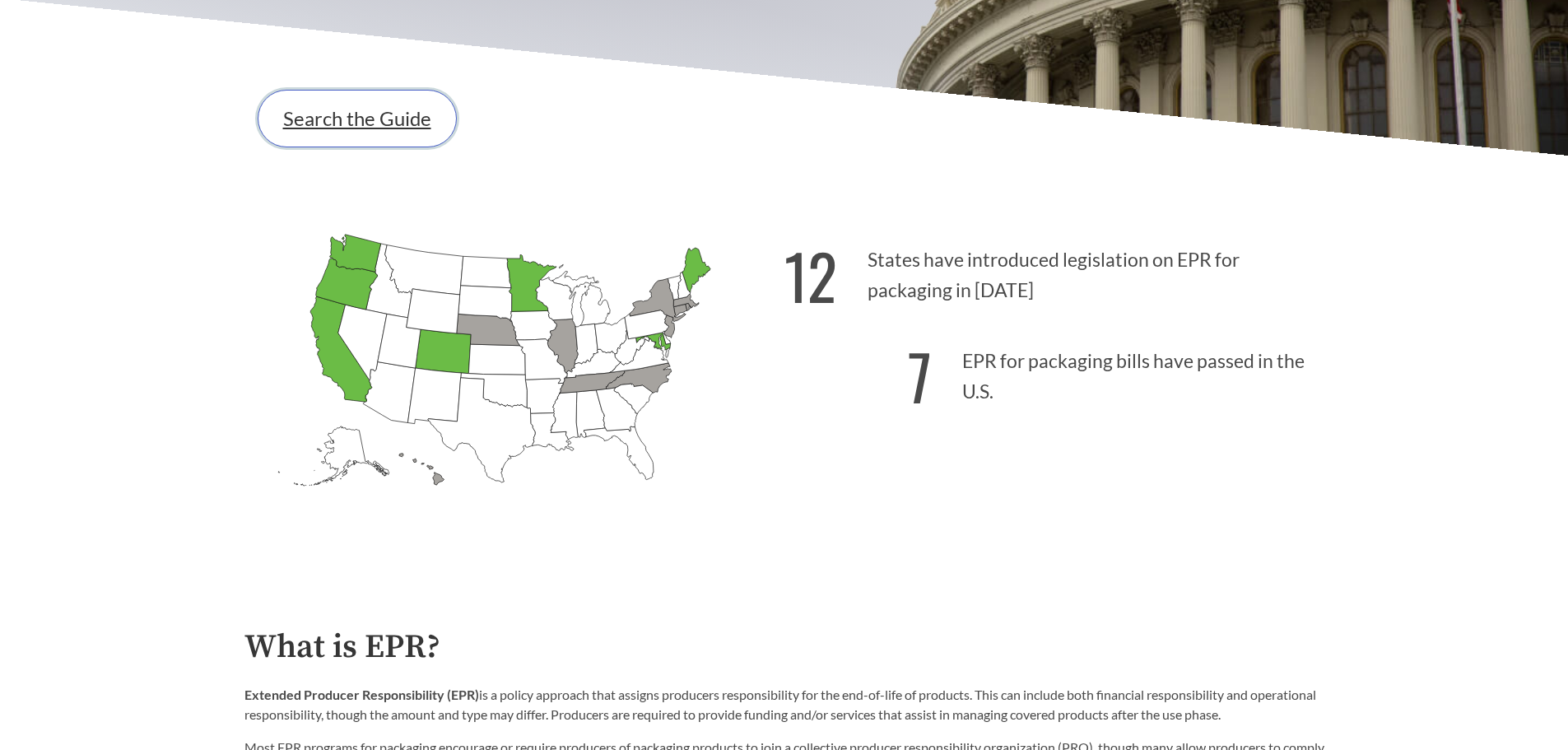
click at [367, 135] on link "Search the Guide" at bounding box center [357, 118] width 199 height 57
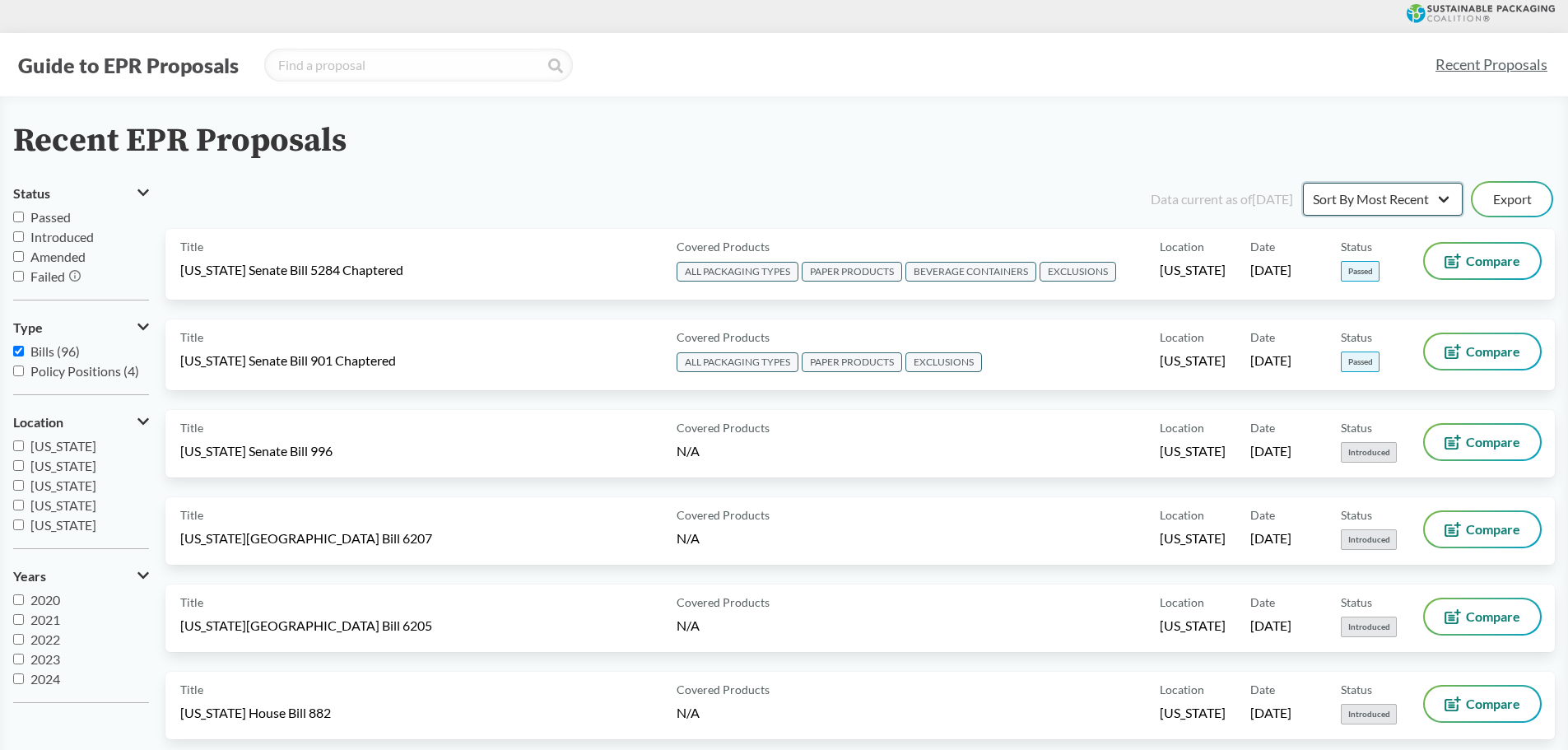
click at [1446, 194] on select "Sort By Most Recent Sort By Status" at bounding box center [1383, 199] width 160 height 33
click at [1431, 205] on select "Sort By Most Recent Sort By Status" at bounding box center [1383, 199] width 160 height 33
select select "Sort By Status"
click at [1303, 183] on select "Sort By Most Recent Sort By Status" at bounding box center [1383, 199] width 160 height 33
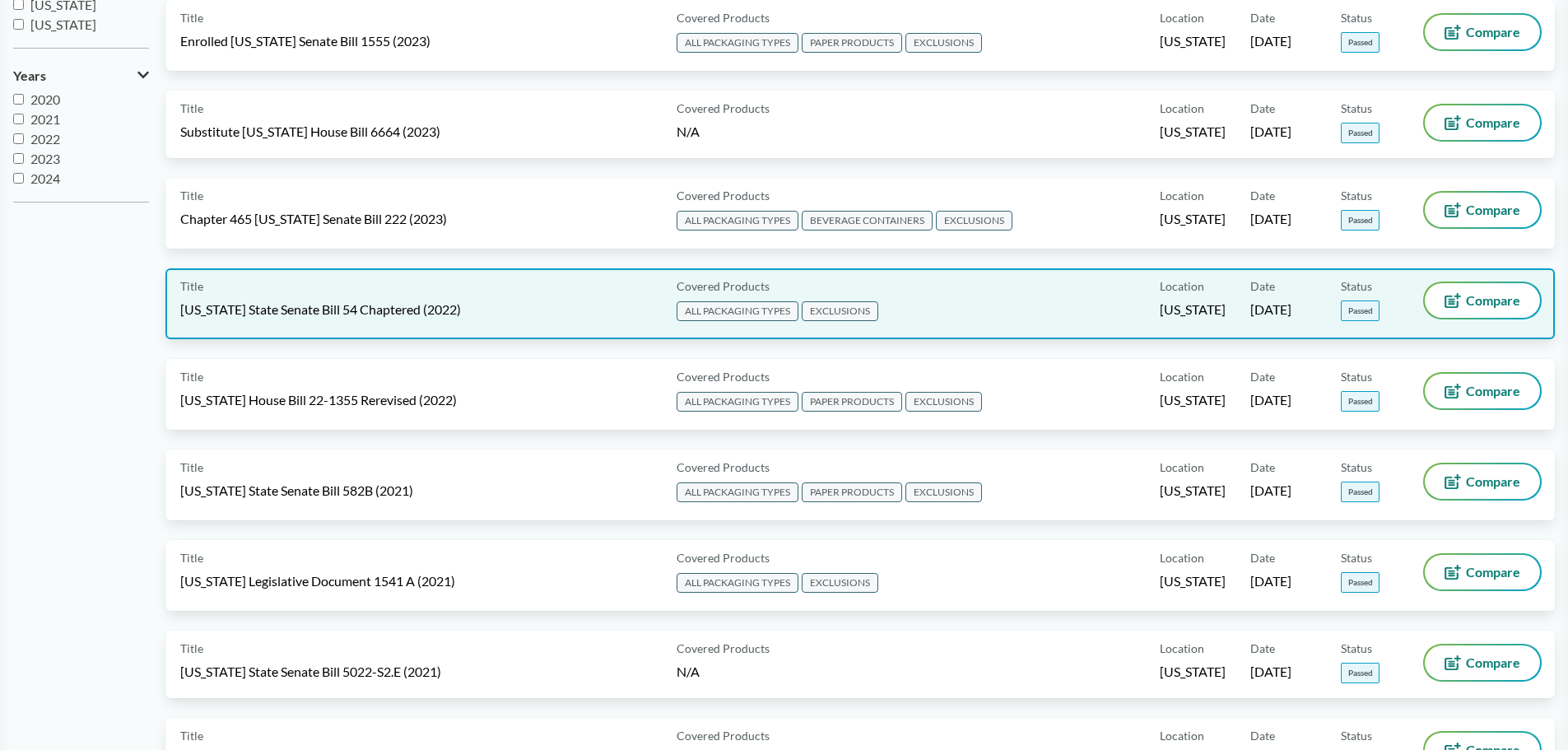
scroll to position [411, 0]
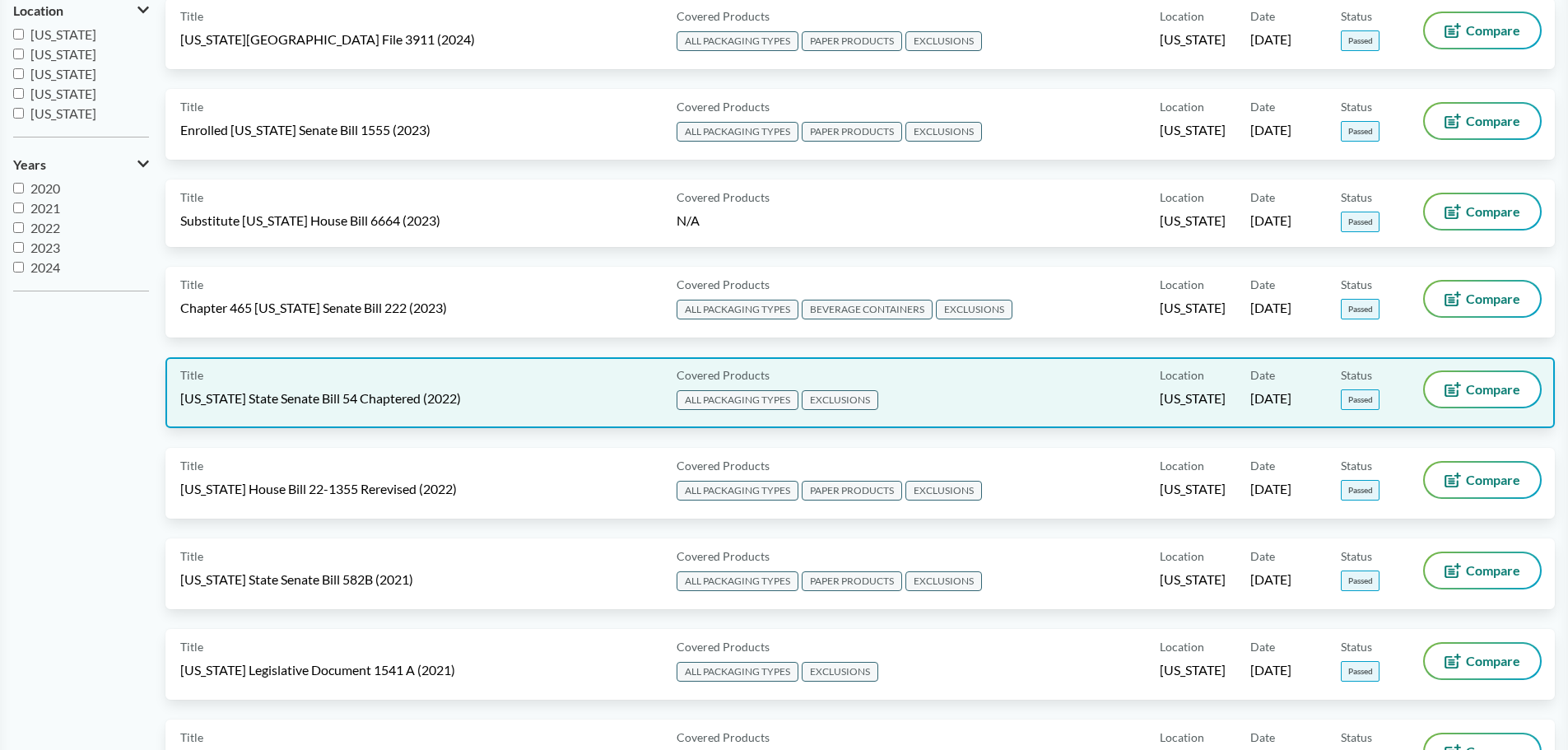
click at [341, 389] on span "[US_STATE] State Senate Bill 54 Chaptered (2022)" at bounding box center [320, 398] width 281 height 18
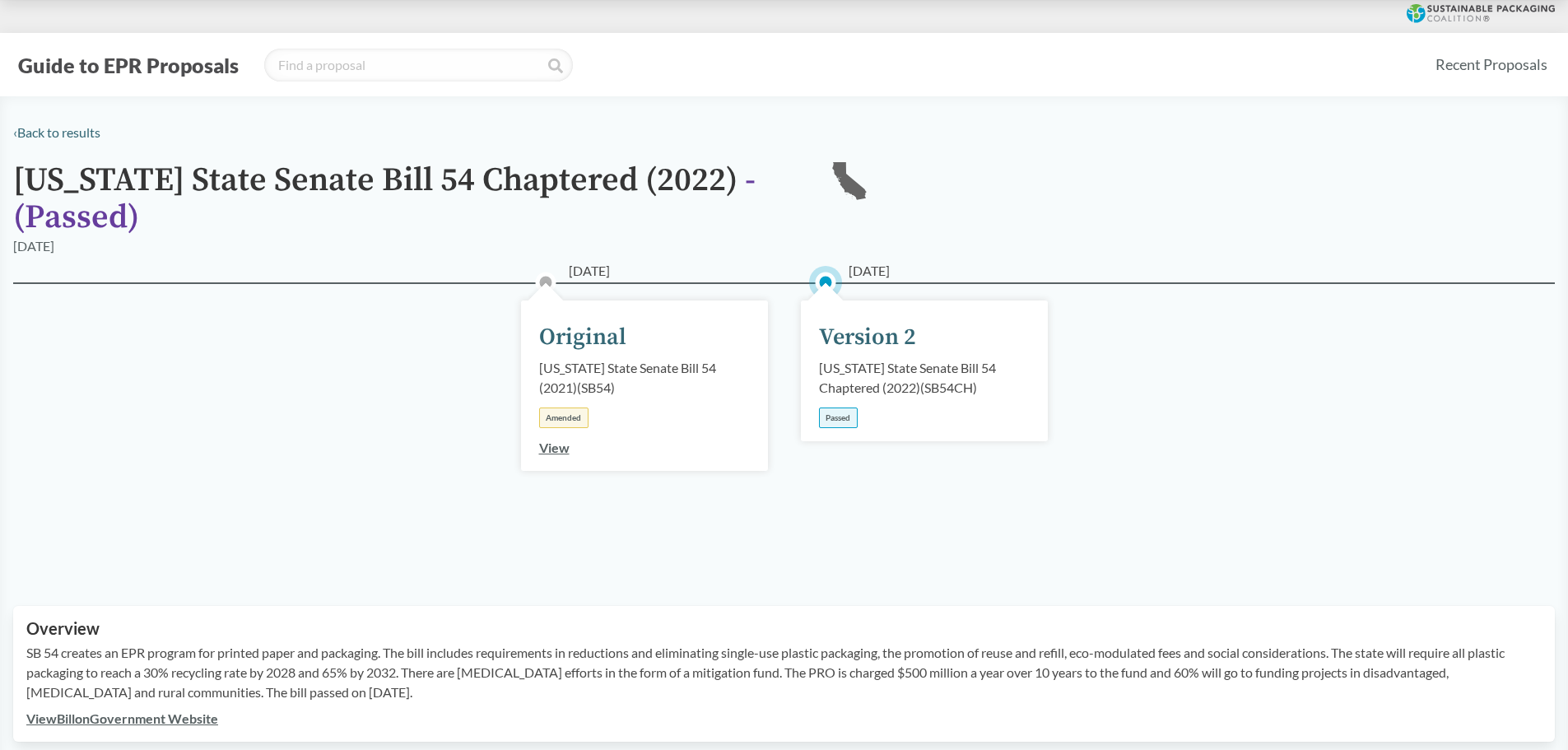
click at [547, 445] on link "View" at bounding box center [553, 447] width 30 height 16
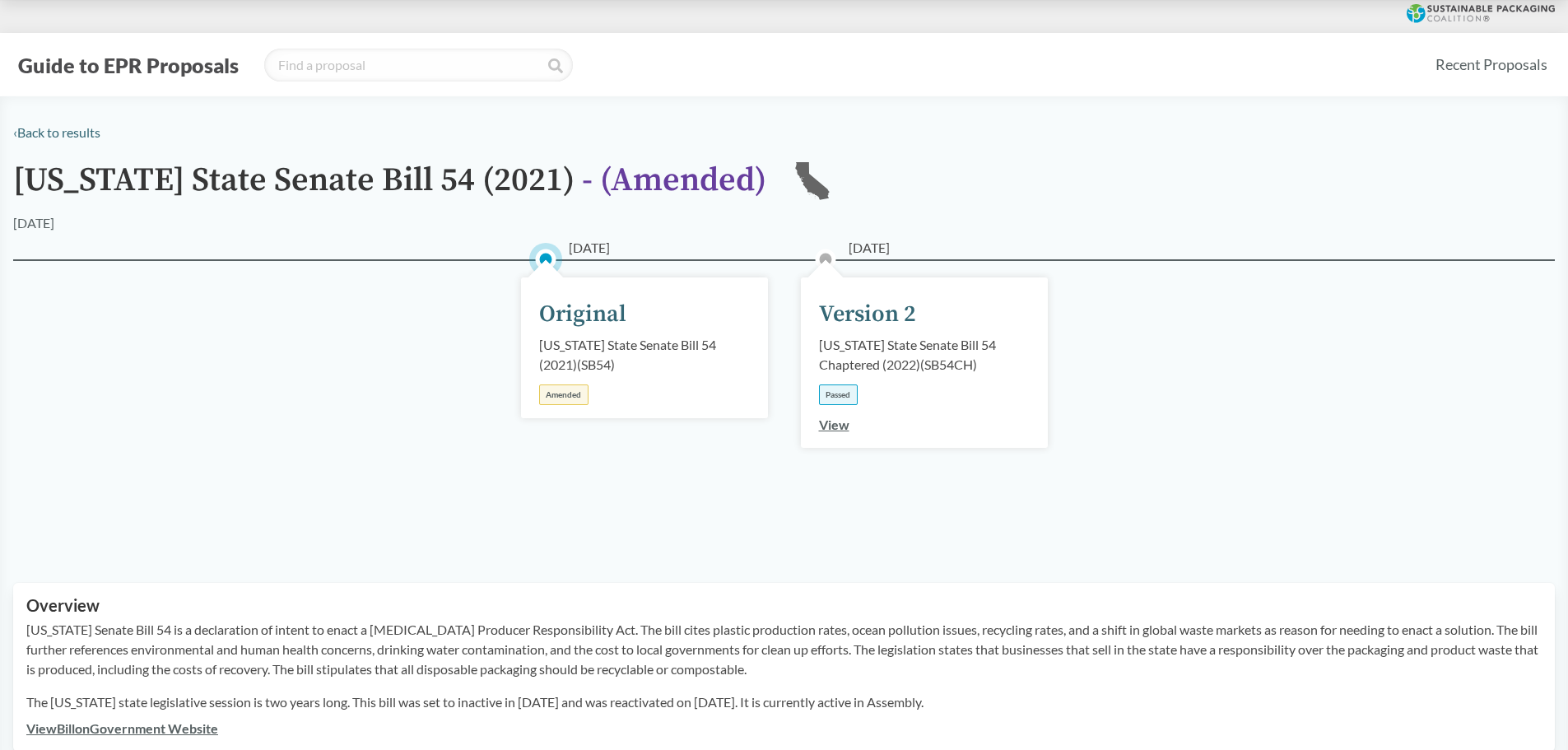
click at [827, 426] on link "View" at bounding box center [834, 424] width 30 height 16
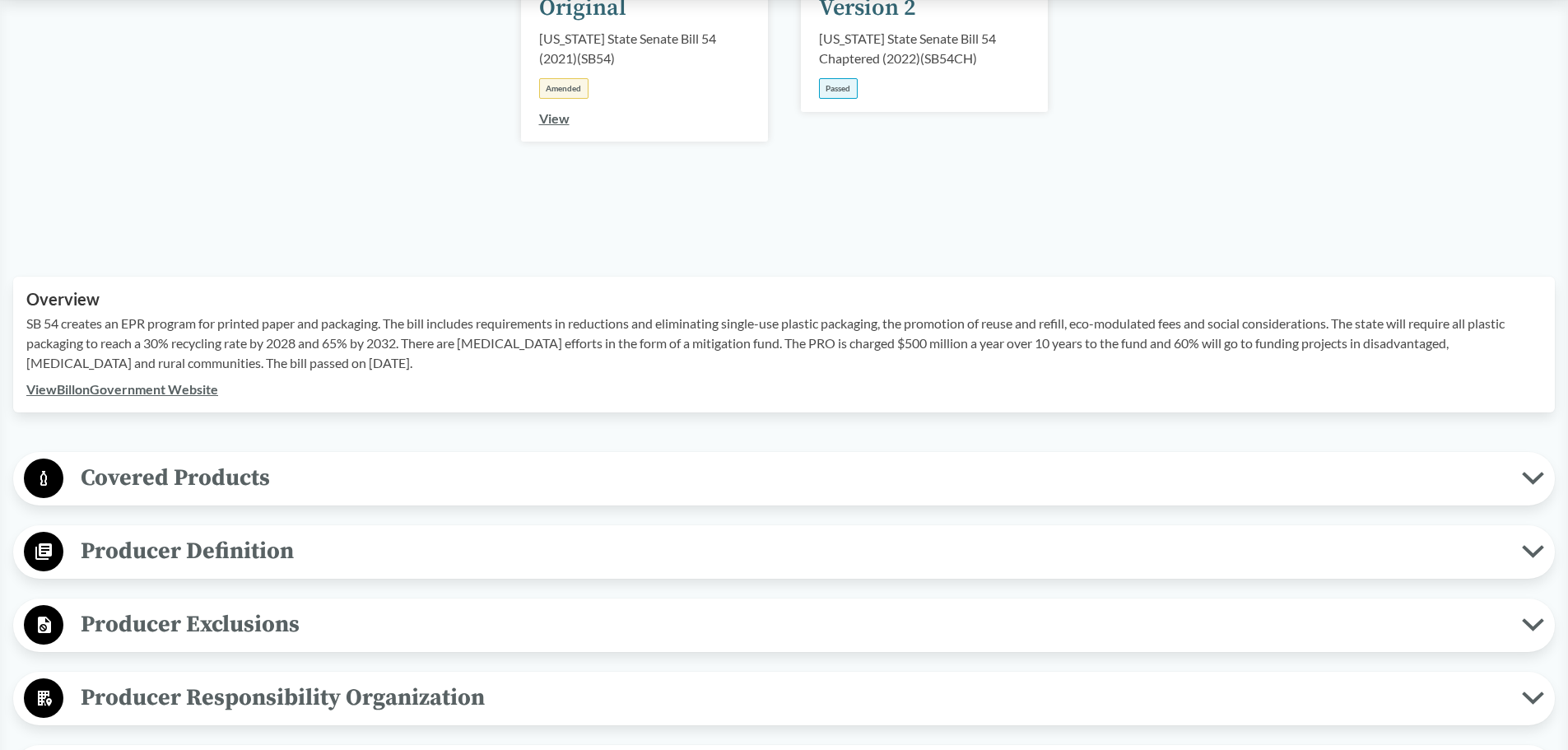
scroll to position [164, 0]
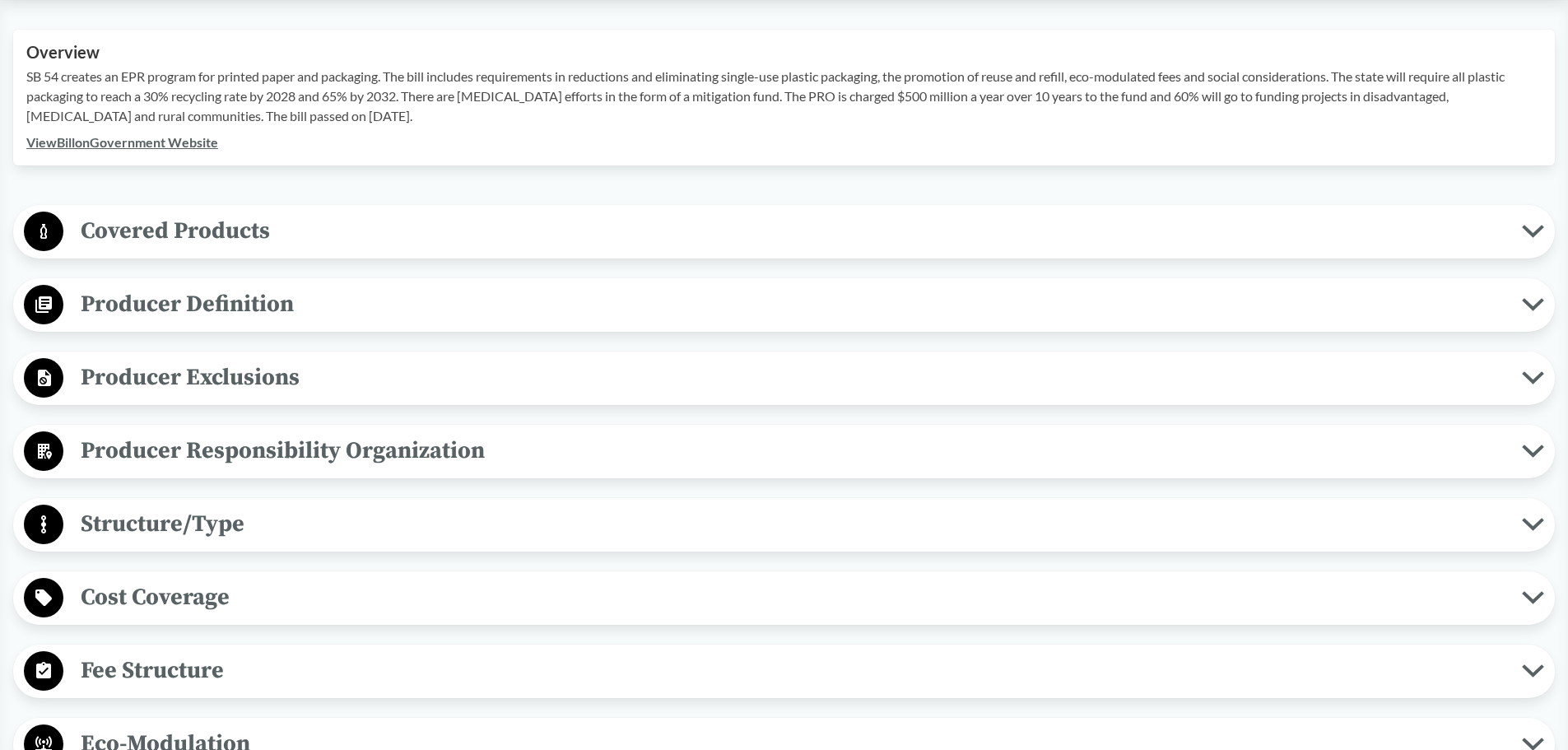
click at [290, 230] on span "Covered Products" at bounding box center [793, 231] width 1459 height 37
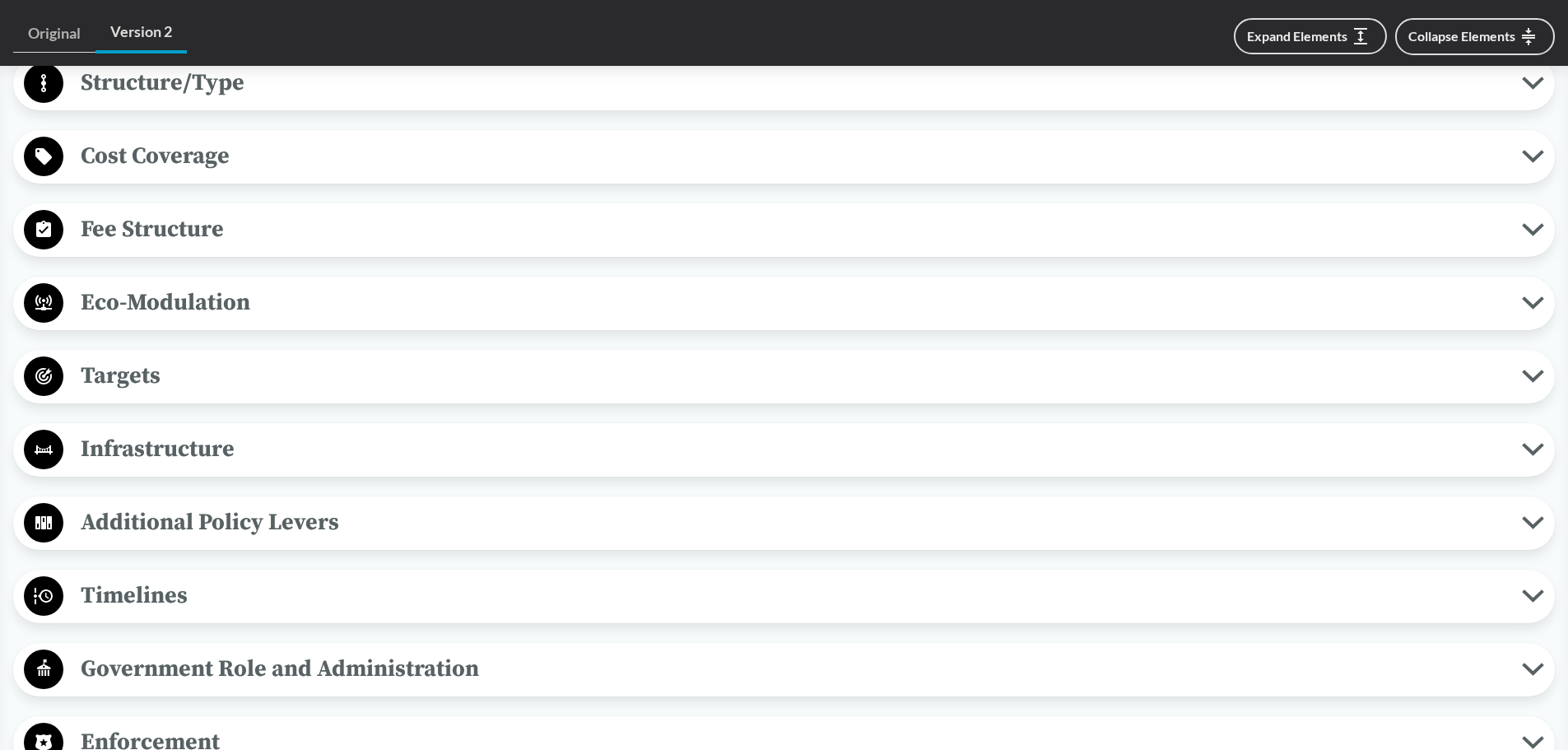
scroll to position [1729, 0]
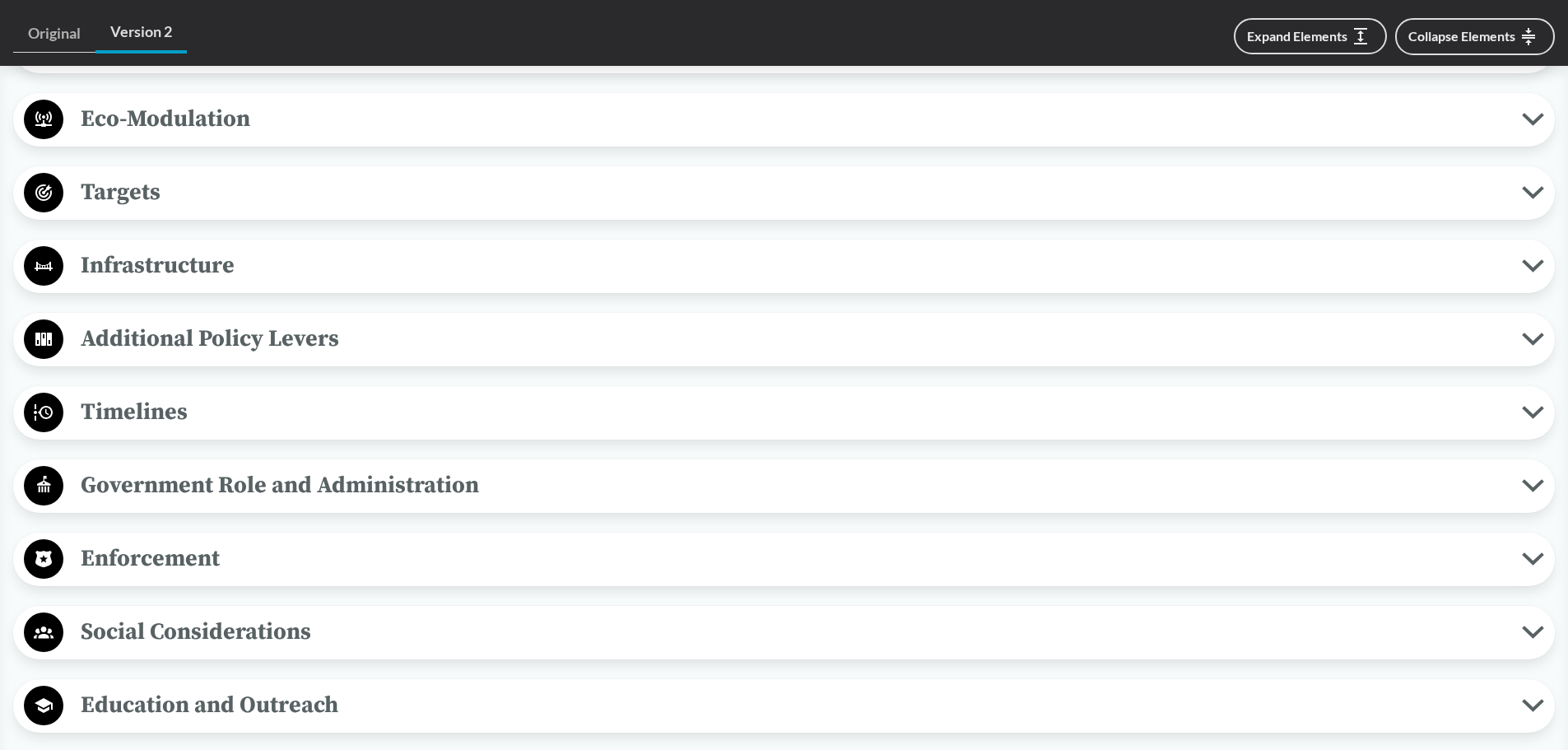
click at [417, 415] on span "Timelines" at bounding box center [793, 412] width 1459 height 37
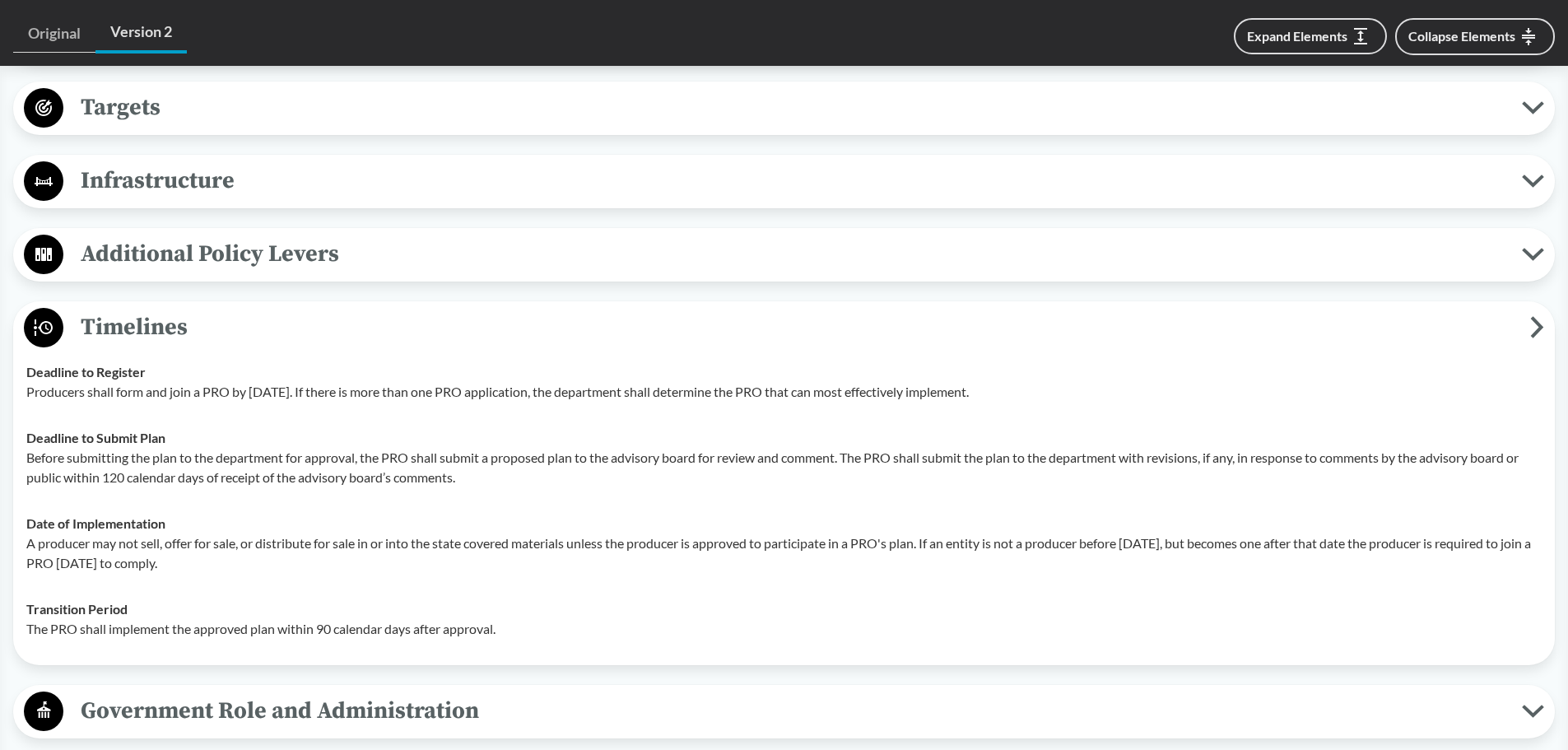
scroll to position [1811, 0]
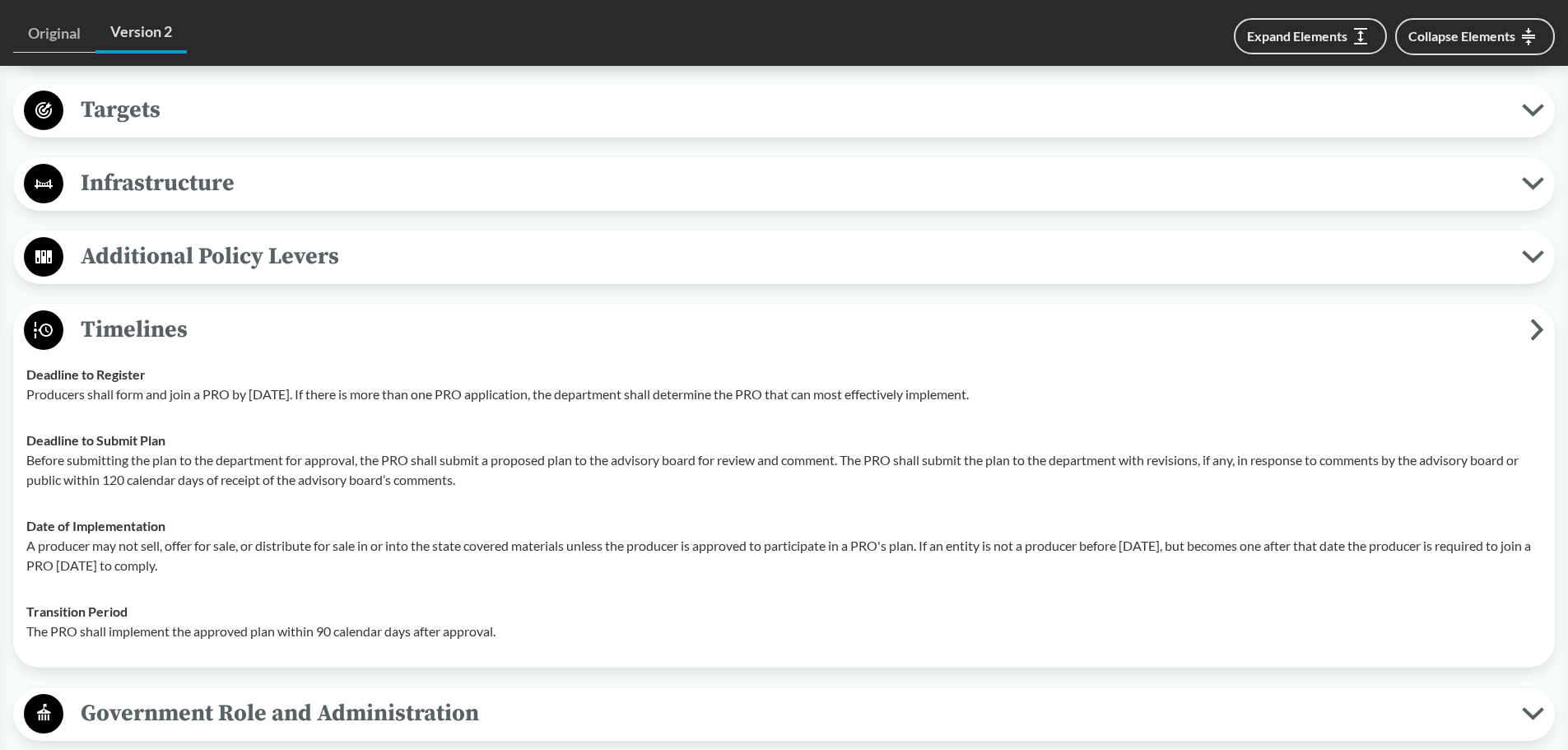
click at [337, 334] on span "Timelines" at bounding box center [797, 330] width 1467 height 37
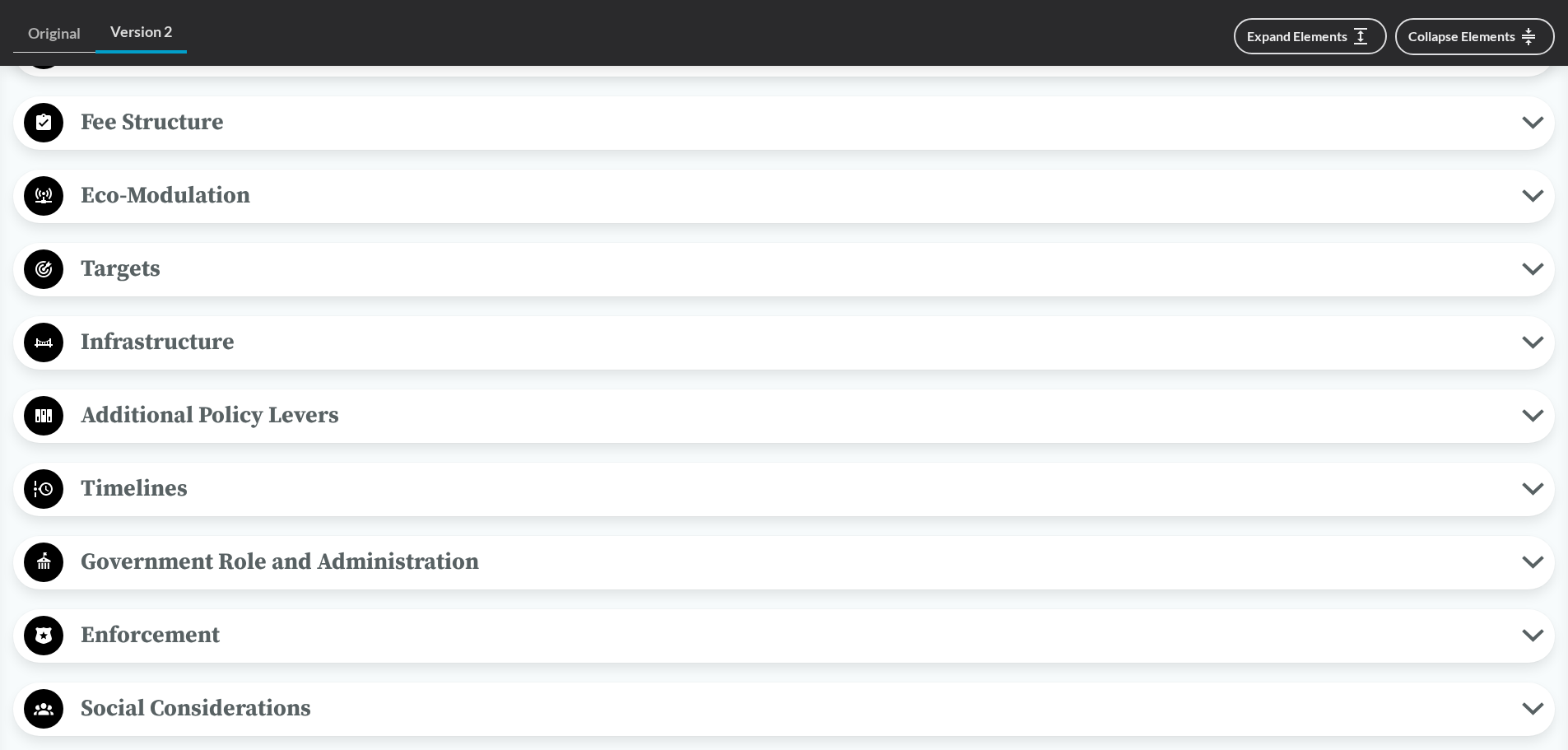
scroll to position [1564, 0]
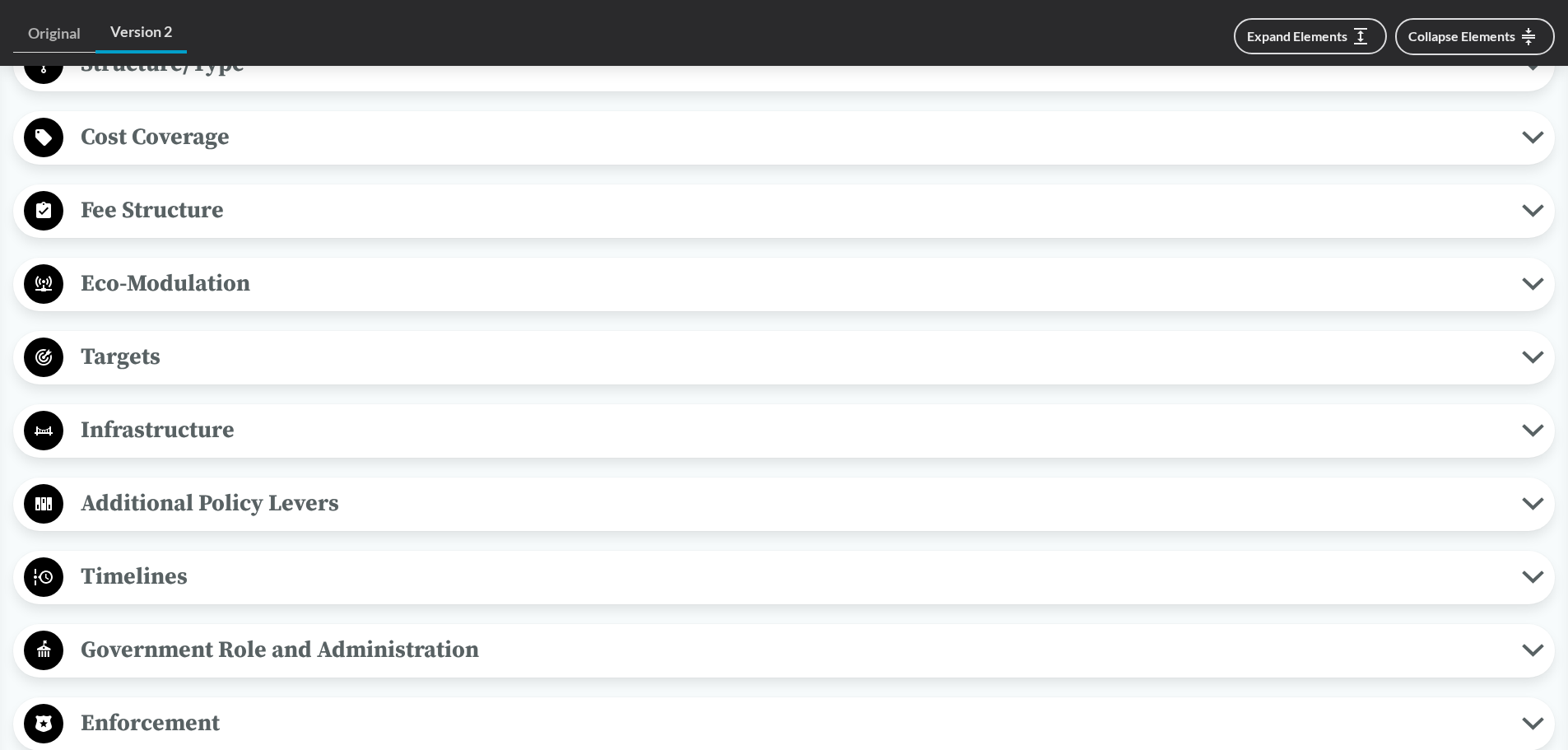
click at [287, 554] on div "Timelines Deadline to Register Producers shall form and join a PRO by [DATE]. I…" at bounding box center [784, 577] width 1542 height 54
click at [280, 590] on span "Timelines" at bounding box center [793, 577] width 1459 height 37
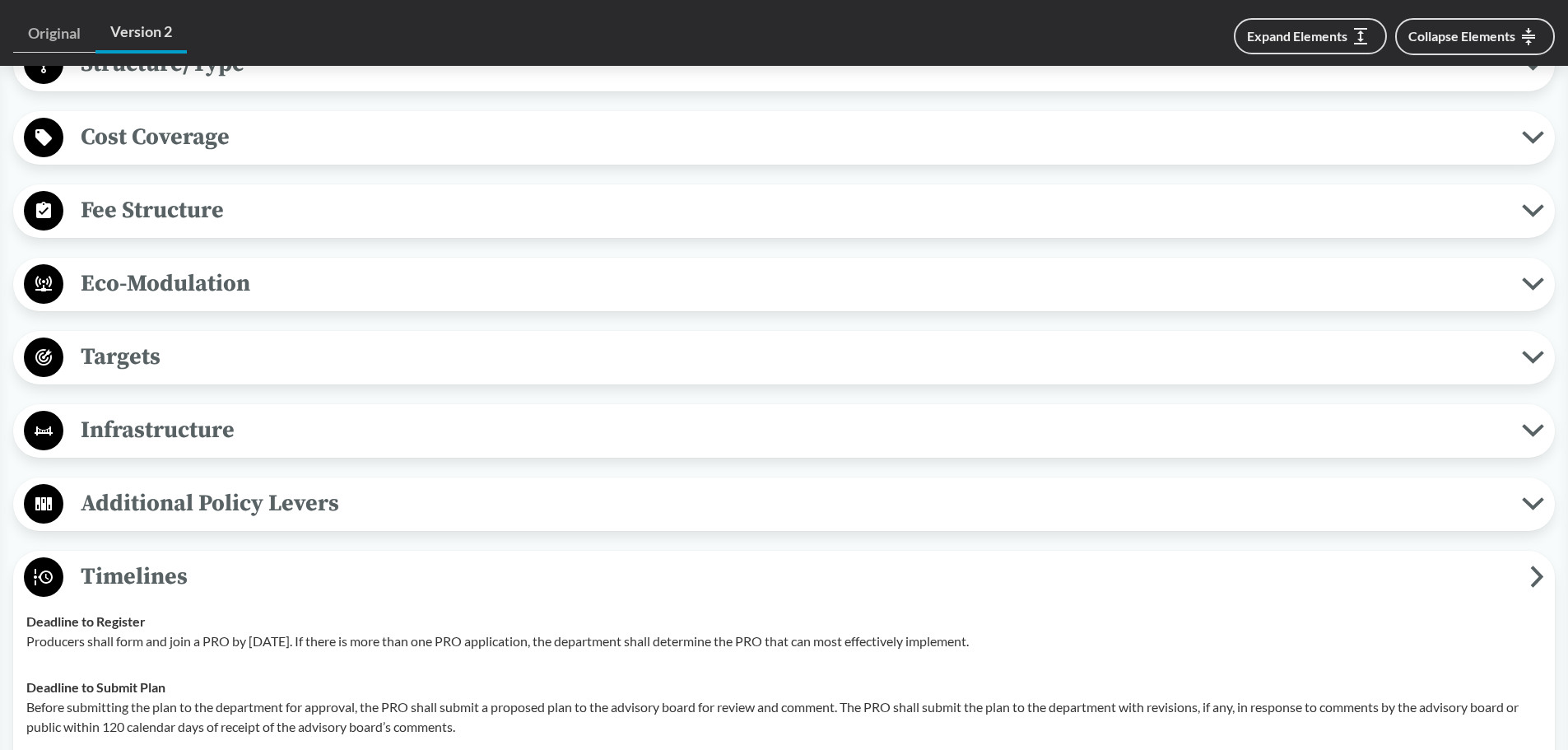
click at [280, 590] on span "Timelines" at bounding box center [797, 577] width 1467 height 37
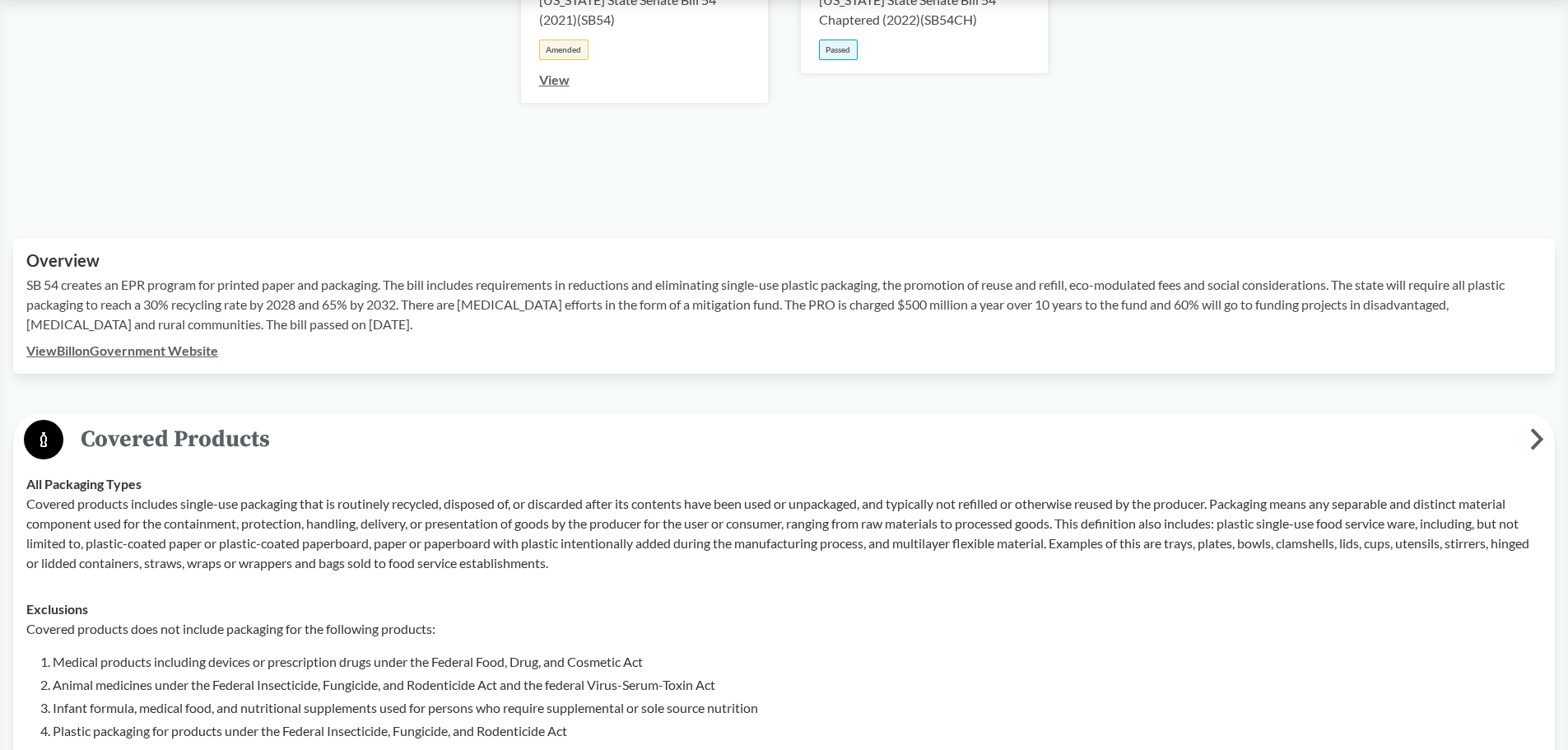
scroll to position [247, 0]
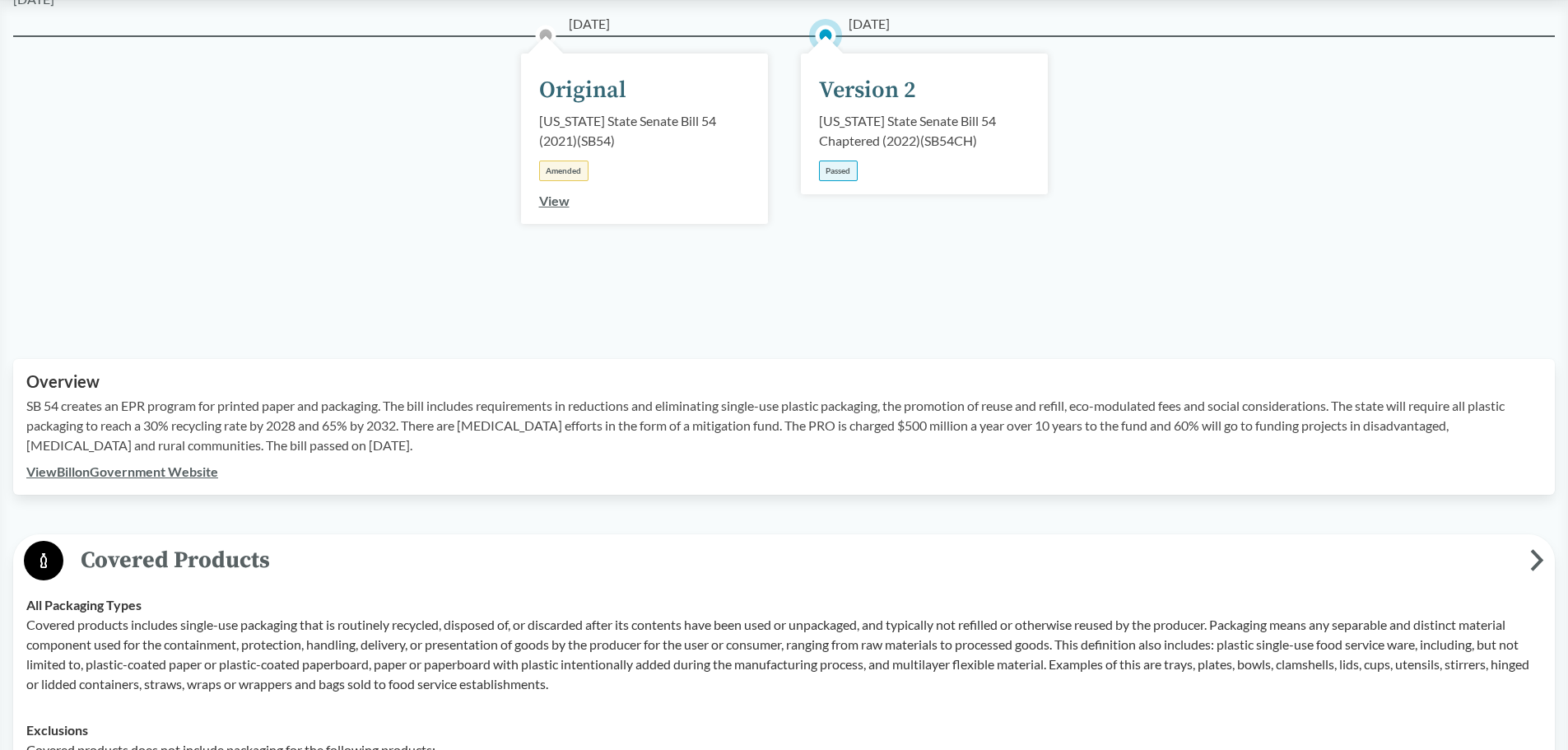
click at [129, 475] on link "View Bill on Government Website" at bounding box center [122, 472] width 192 height 16
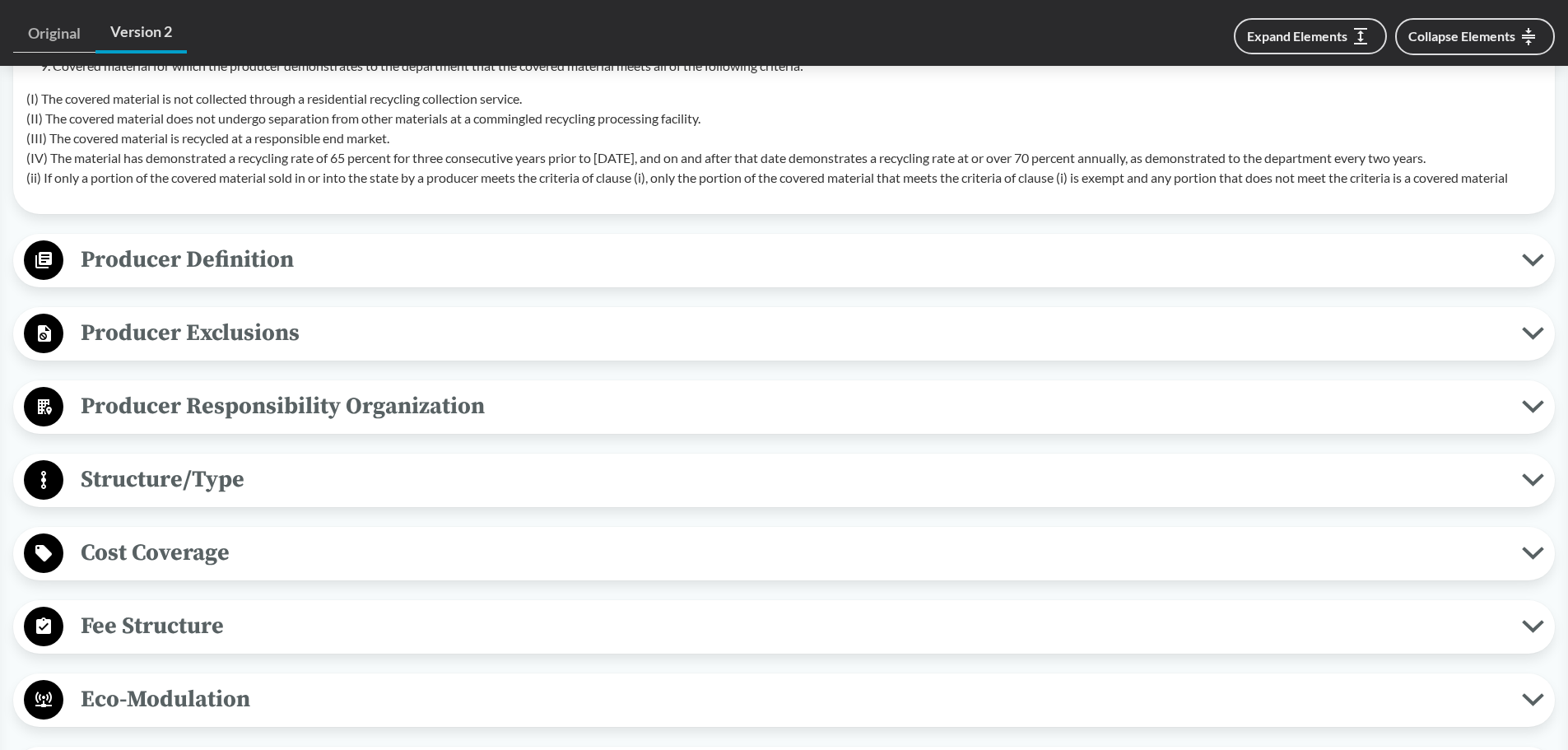
scroll to position [1153, 0]
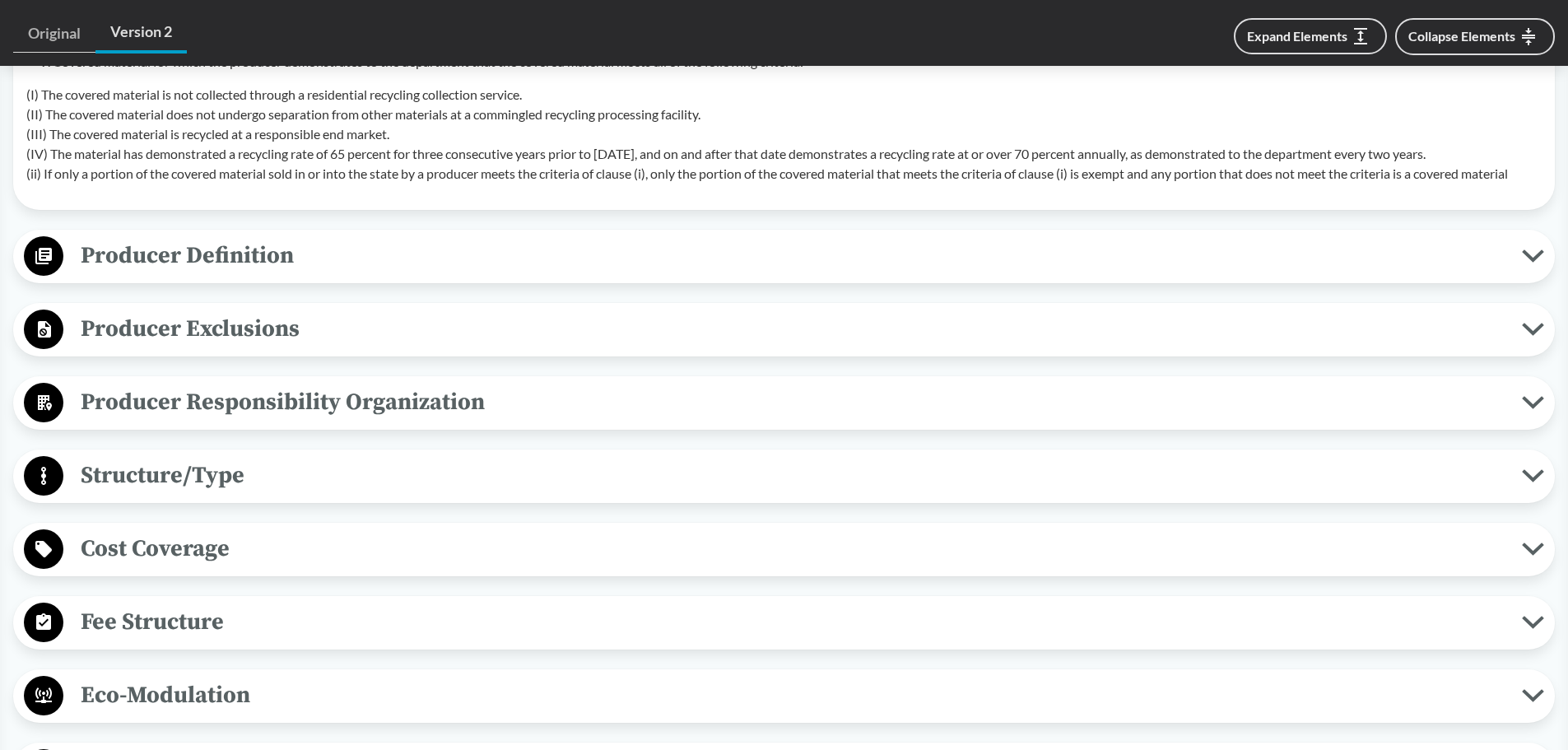
click at [244, 548] on span "Cost Coverage" at bounding box center [793, 549] width 1459 height 37
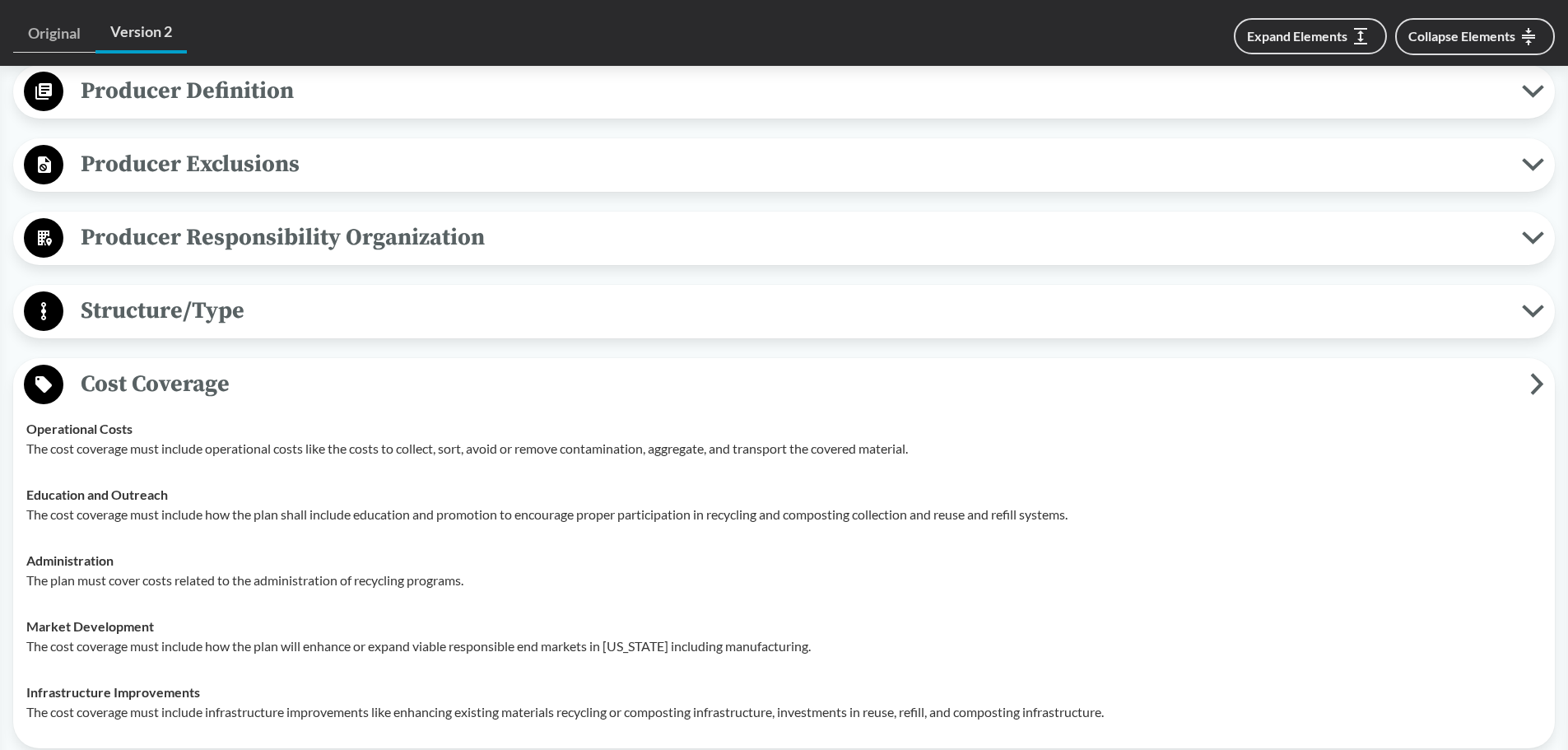
click at [271, 393] on span "Cost Coverage" at bounding box center [797, 384] width 1467 height 37
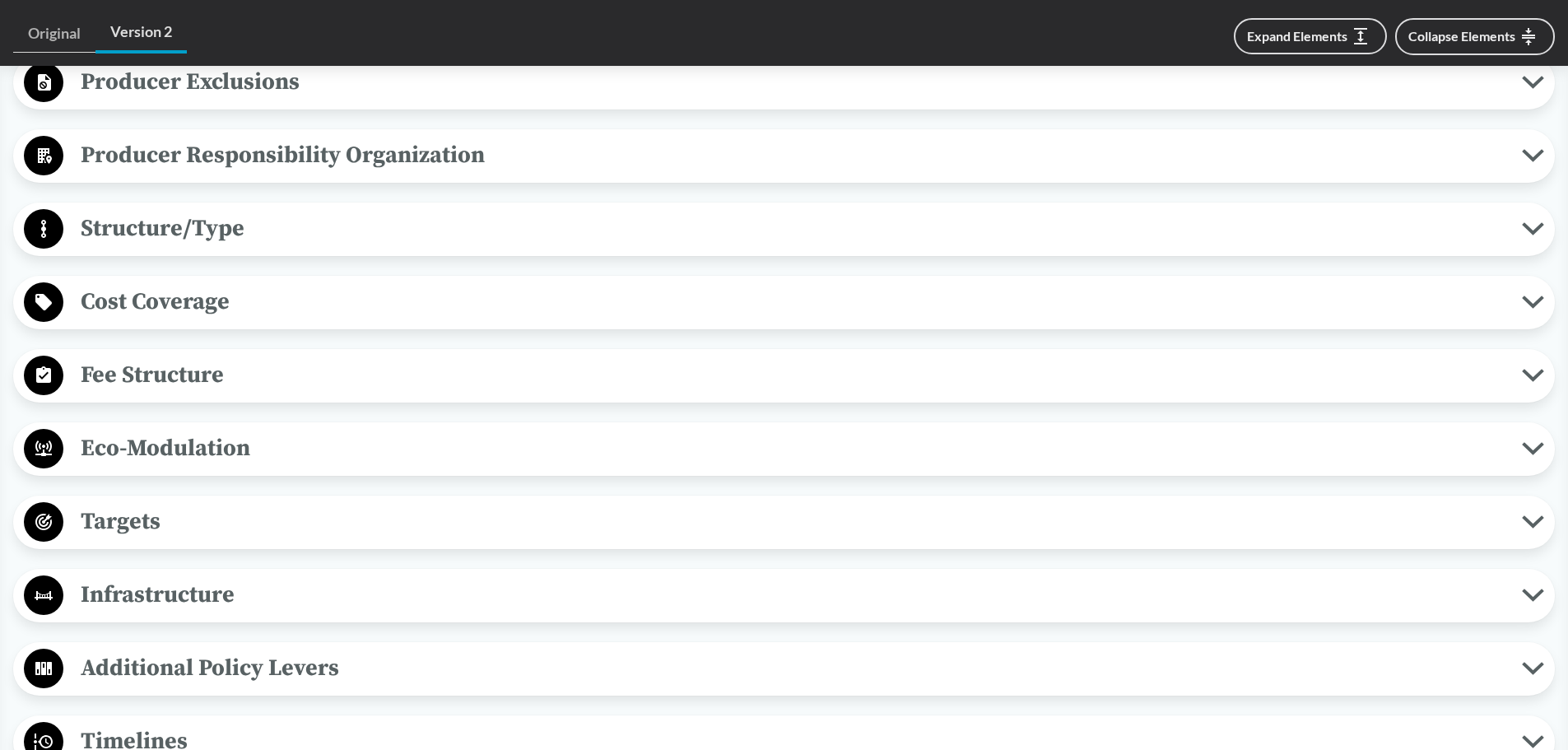
scroll to position [1317, 0]
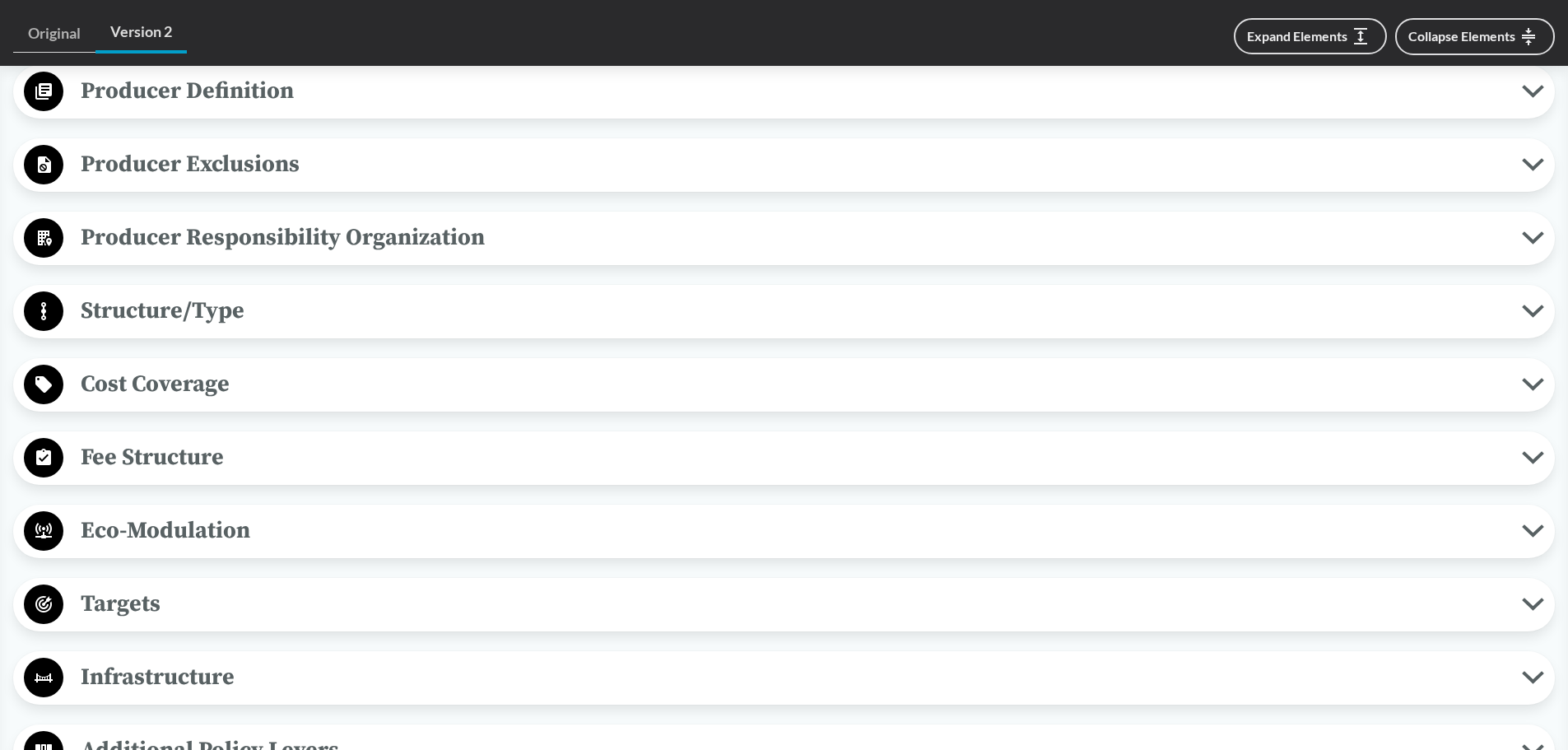
click at [346, 245] on span "Producer Responsibility Organization" at bounding box center [793, 237] width 1459 height 37
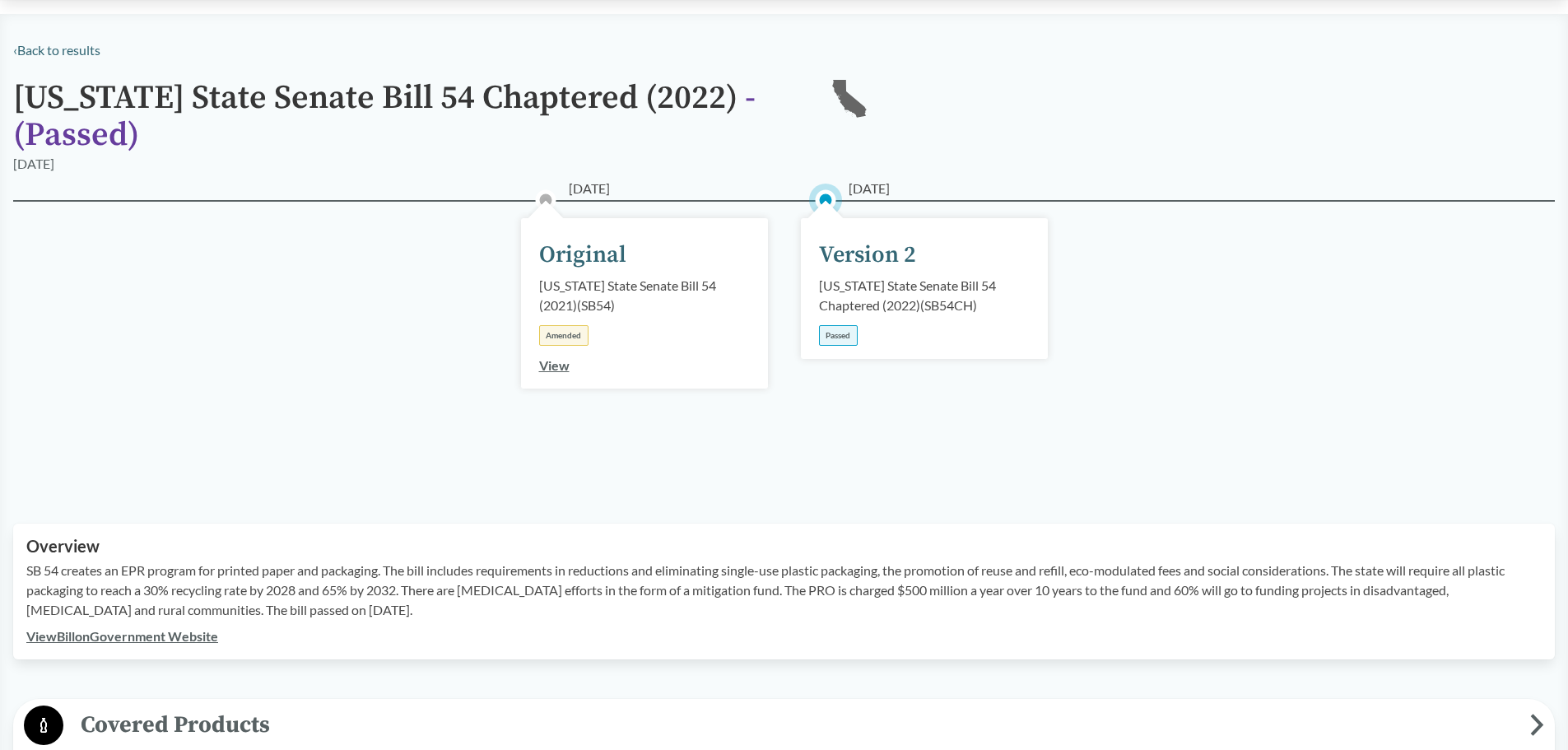
scroll to position [0, 0]
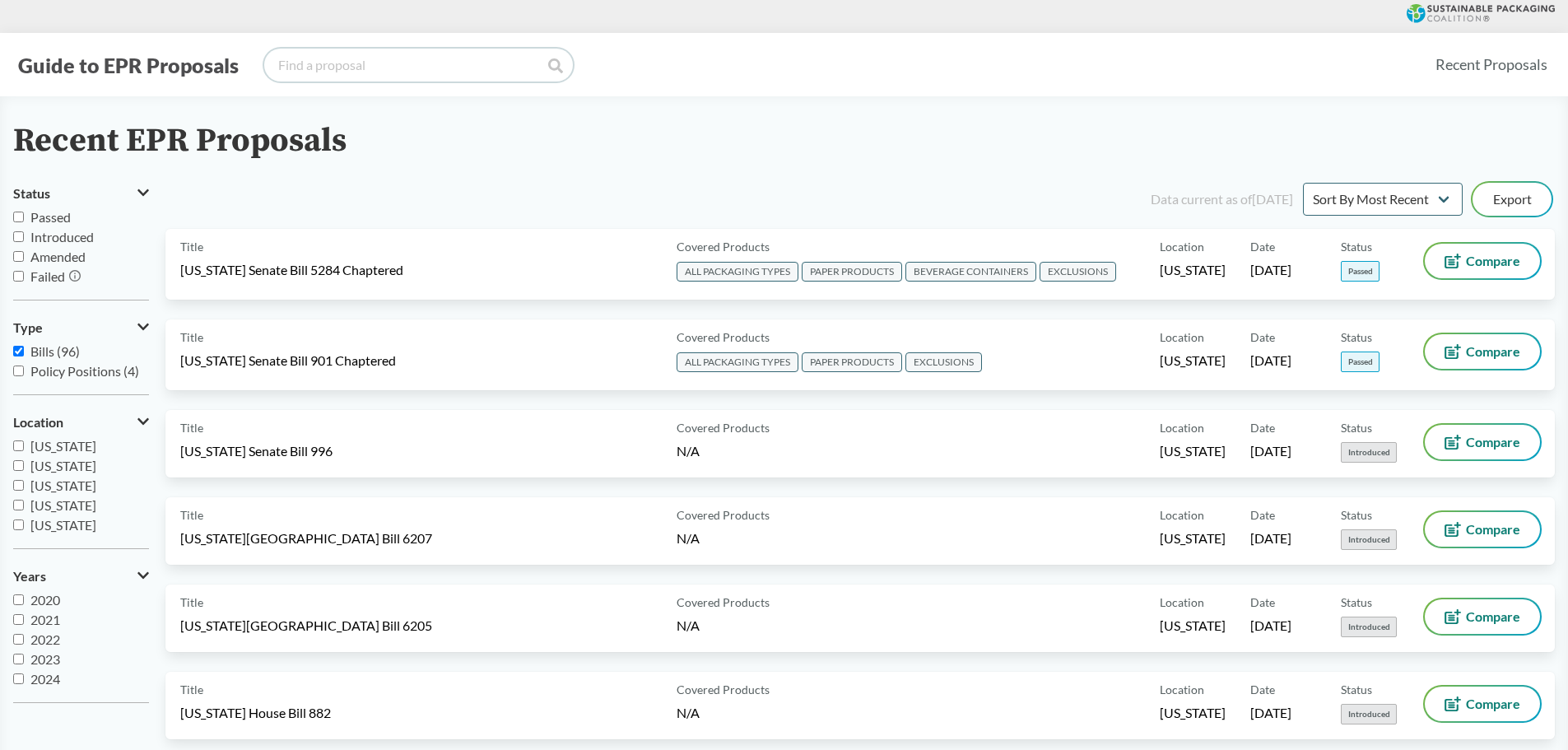
click at [372, 68] on input "search" at bounding box center [418, 65] width 308 height 33
type input "[US_STATE]"
